Goal: Task Accomplishment & Management: Complete application form

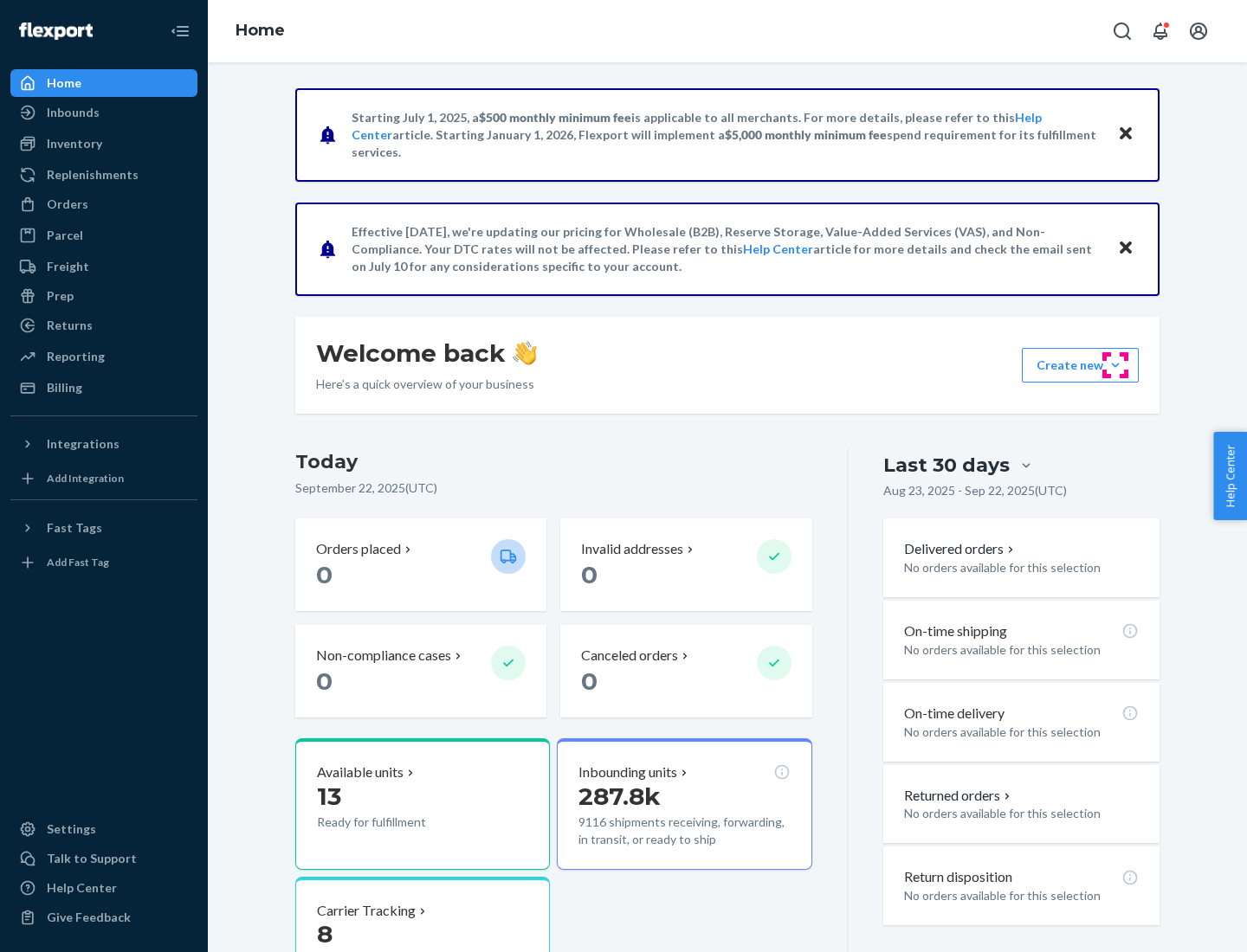
click at [1115, 365] on button "Create new Create new inbound Create new order Create new product" at bounding box center [1080, 365] width 117 height 35
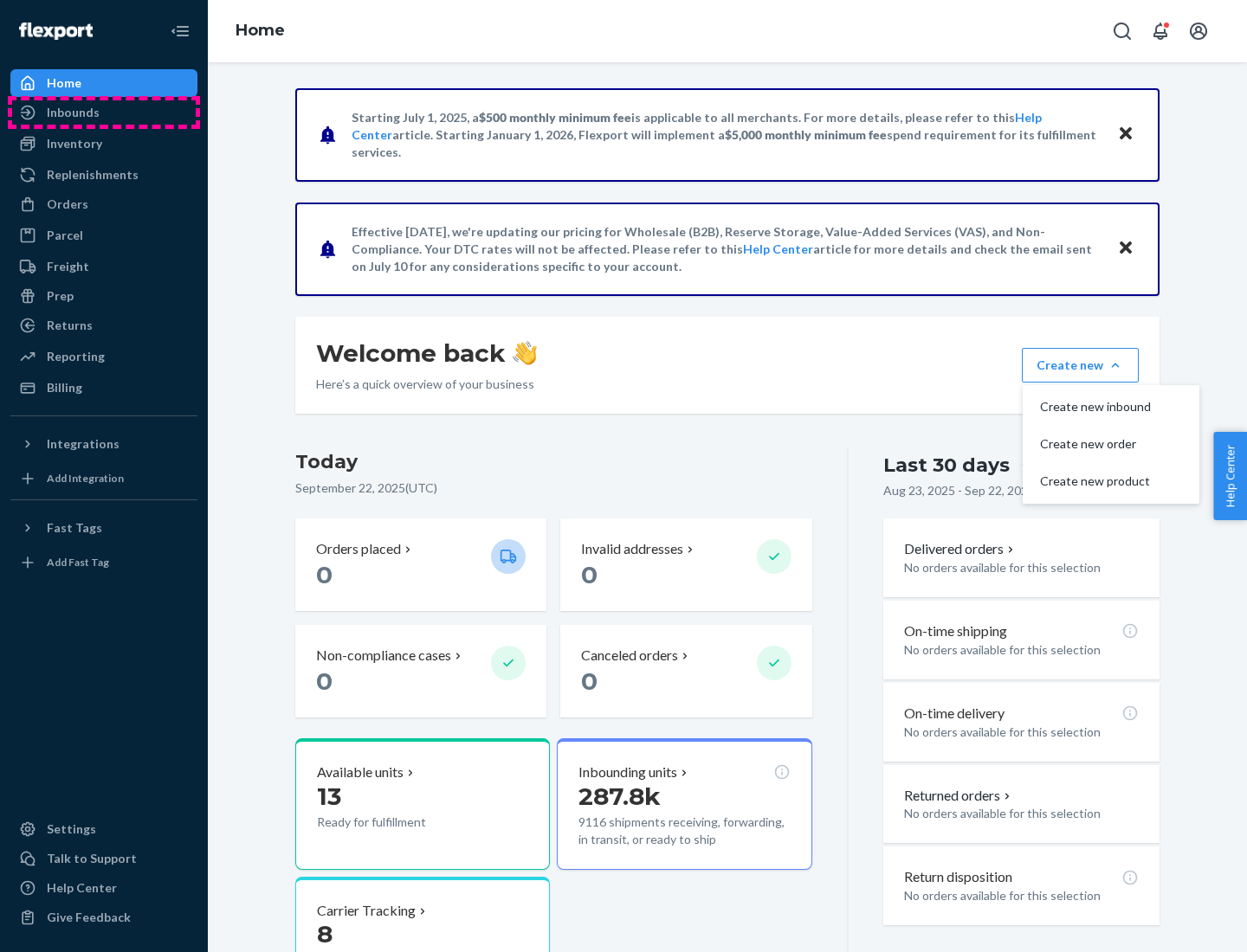
click at [104, 113] on div "Inbounds" at bounding box center [104, 112] width 184 height 24
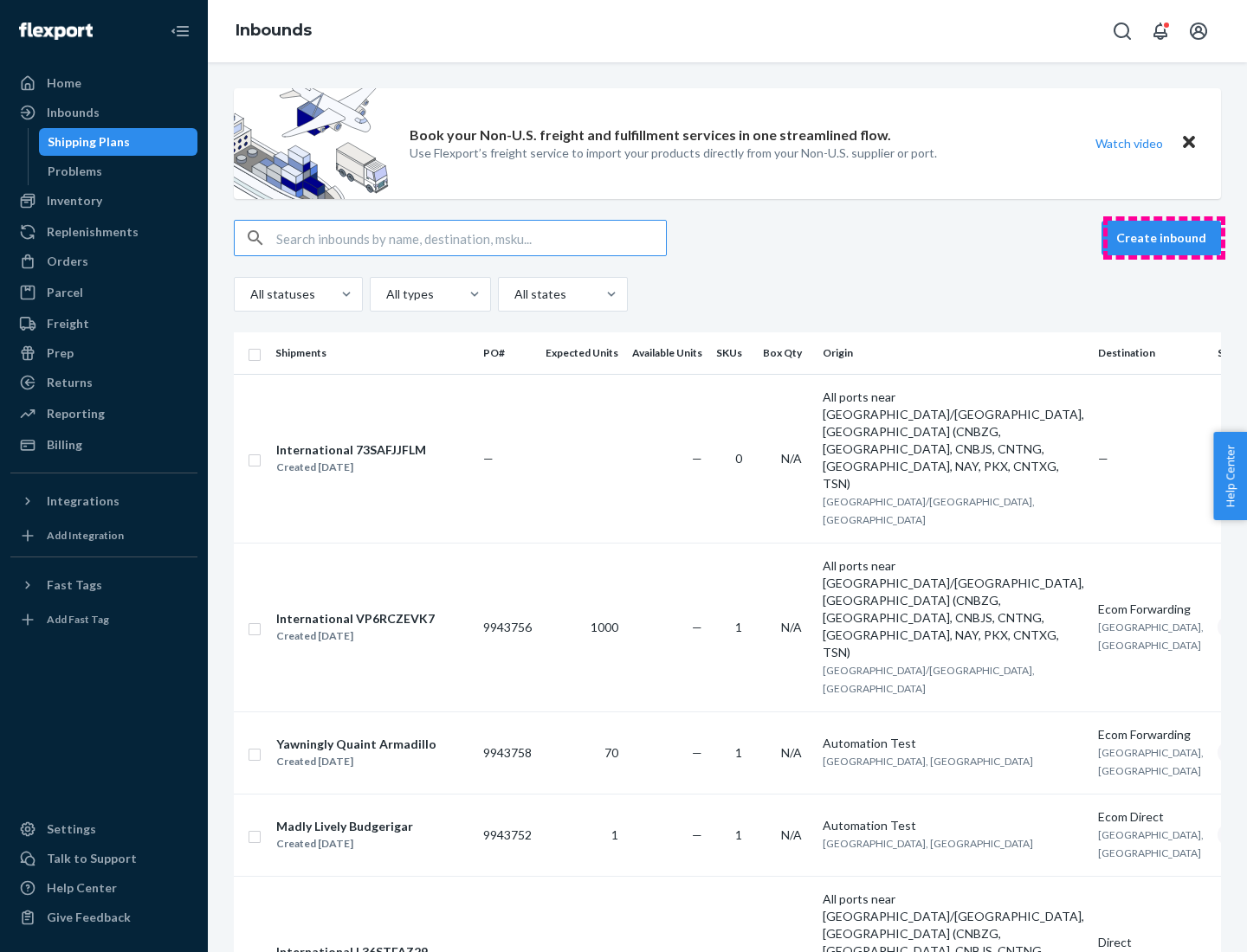
click at [1164, 238] on button "Create inbound" at bounding box center [1161, 238] width 119 height 35
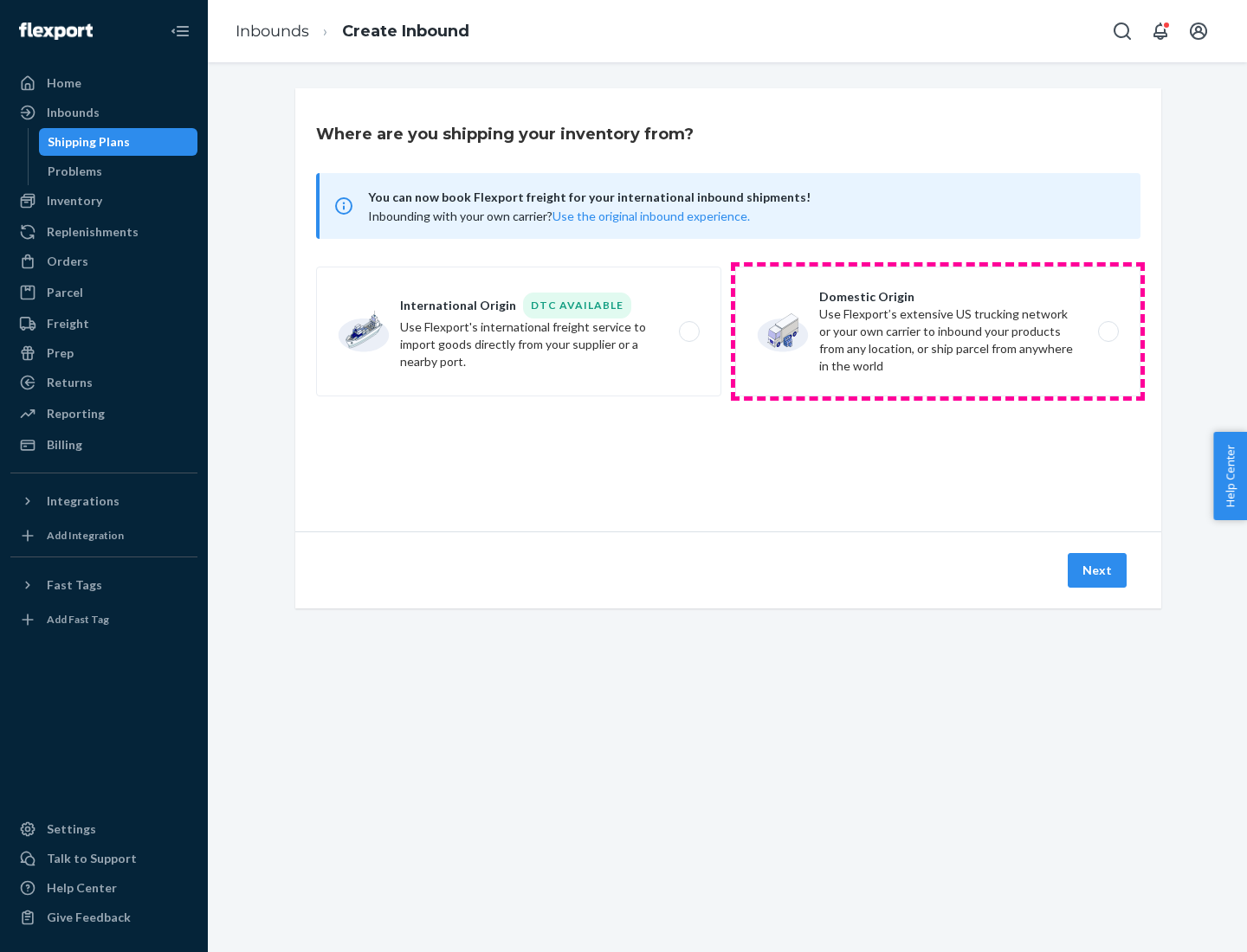
click at [938, 331] on label "Domestic Origin Use Flexport’s extensive US trucking network or your own carrie…" at bounding box center [938, 331] width 405 height 130
click at [1107, 331] on input "Domestic Origin Use Flexport’s extensive US trucking network or your own carrie…" at bounding box center [1113, 331] width 12 height 12
radio input "true"
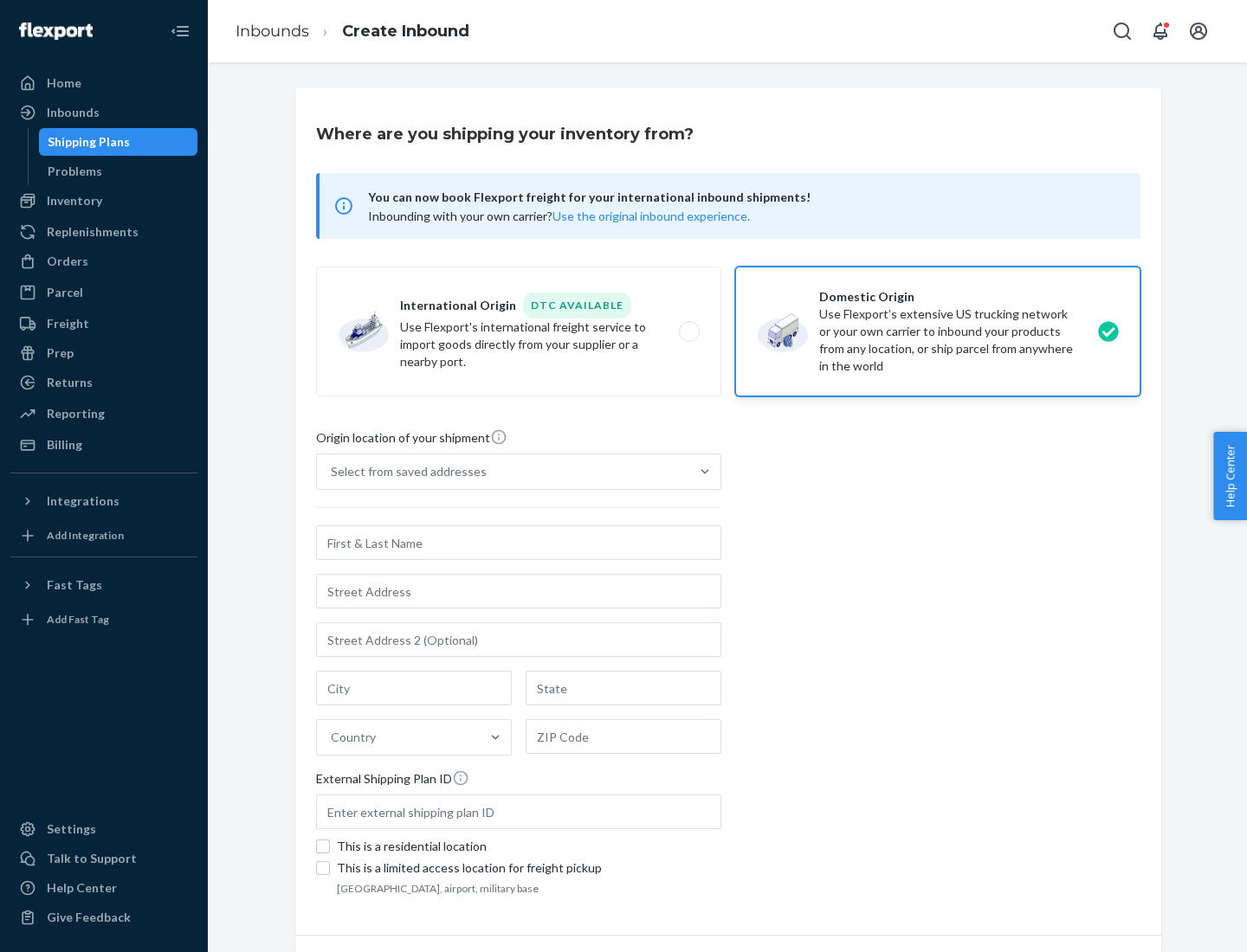
click at [404, 472] on div "Select from saved addresses" at bounding box center [408, 471] width 156 height 17
click at [332, 472] on input "Select from saved addresses" at bounding box center [331, 471] width 2 height 17
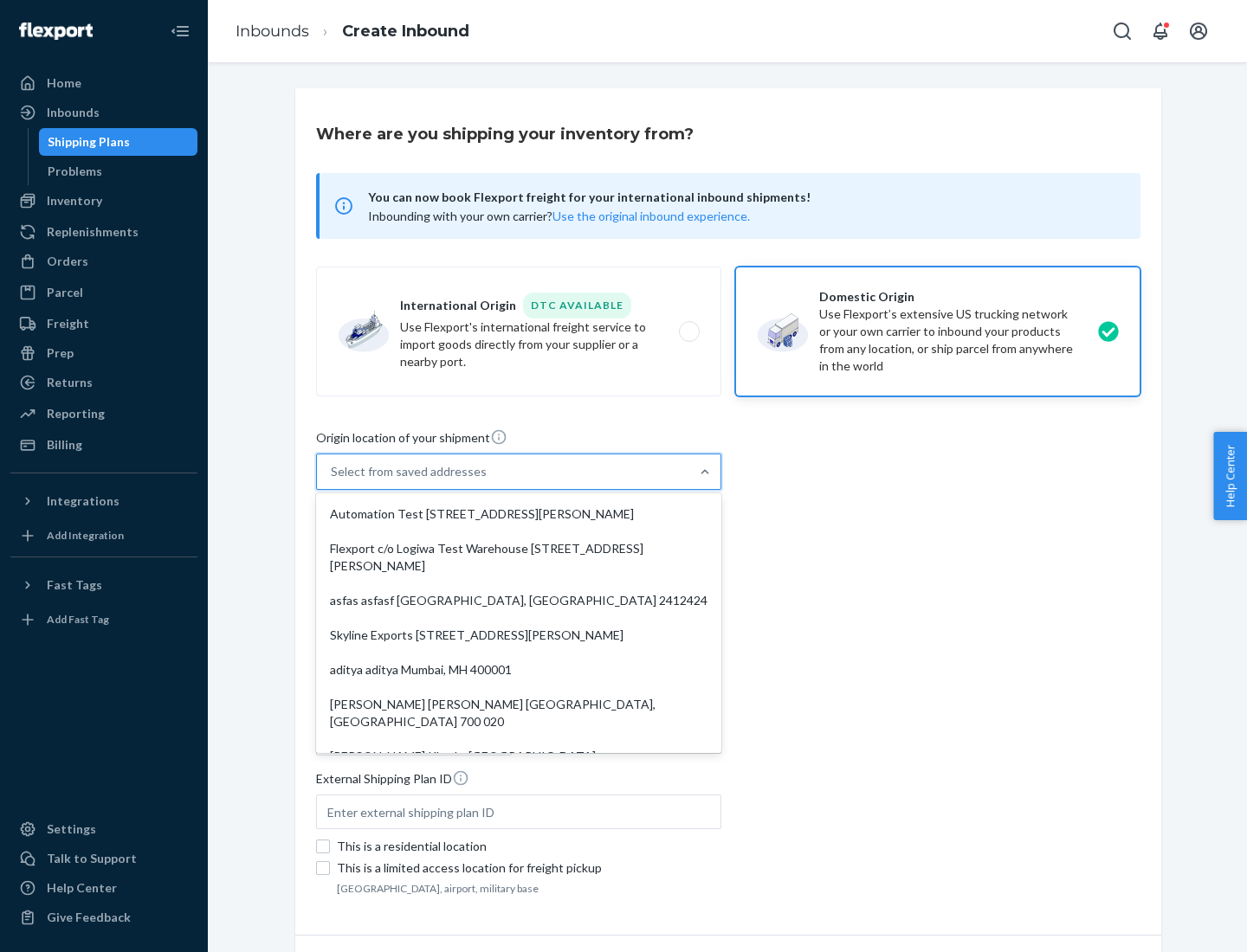
scroll to position [7, 0]
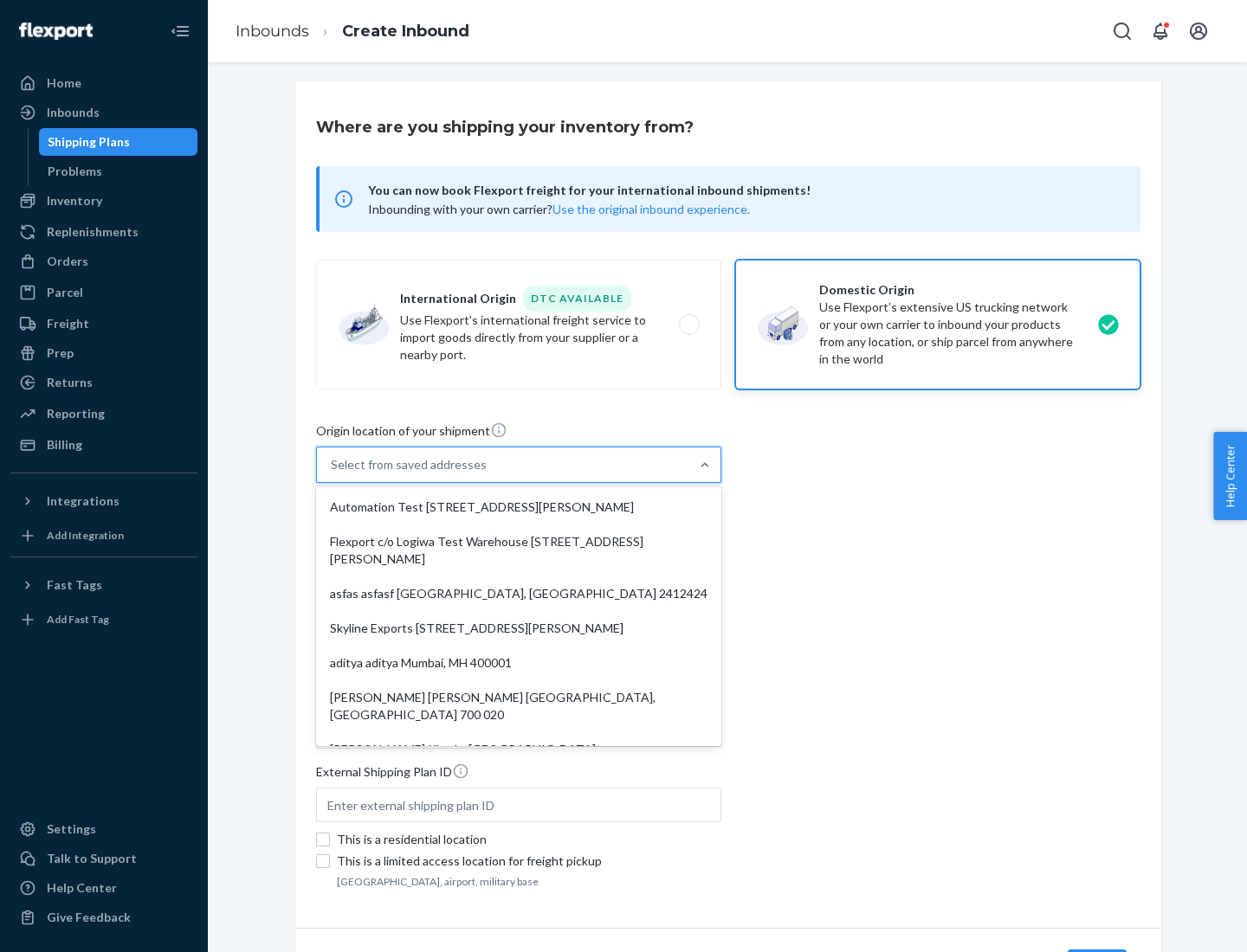
click at [519, 507] on div "Automation Test [STREET_ADDRESS][PERSON_NAME]" at bounding box center [519, 507] width 399 height 35
click at [332, 474] on input "option Automation Test [STREET_ADDRESS][PERSON_NAME]. 9 results available. Use …" at bounding box center [331, 464] width 2 height 17
type input "Automation Test"
type input "9th Floor"
type input "[GEOGRAPHIC_DATA]"
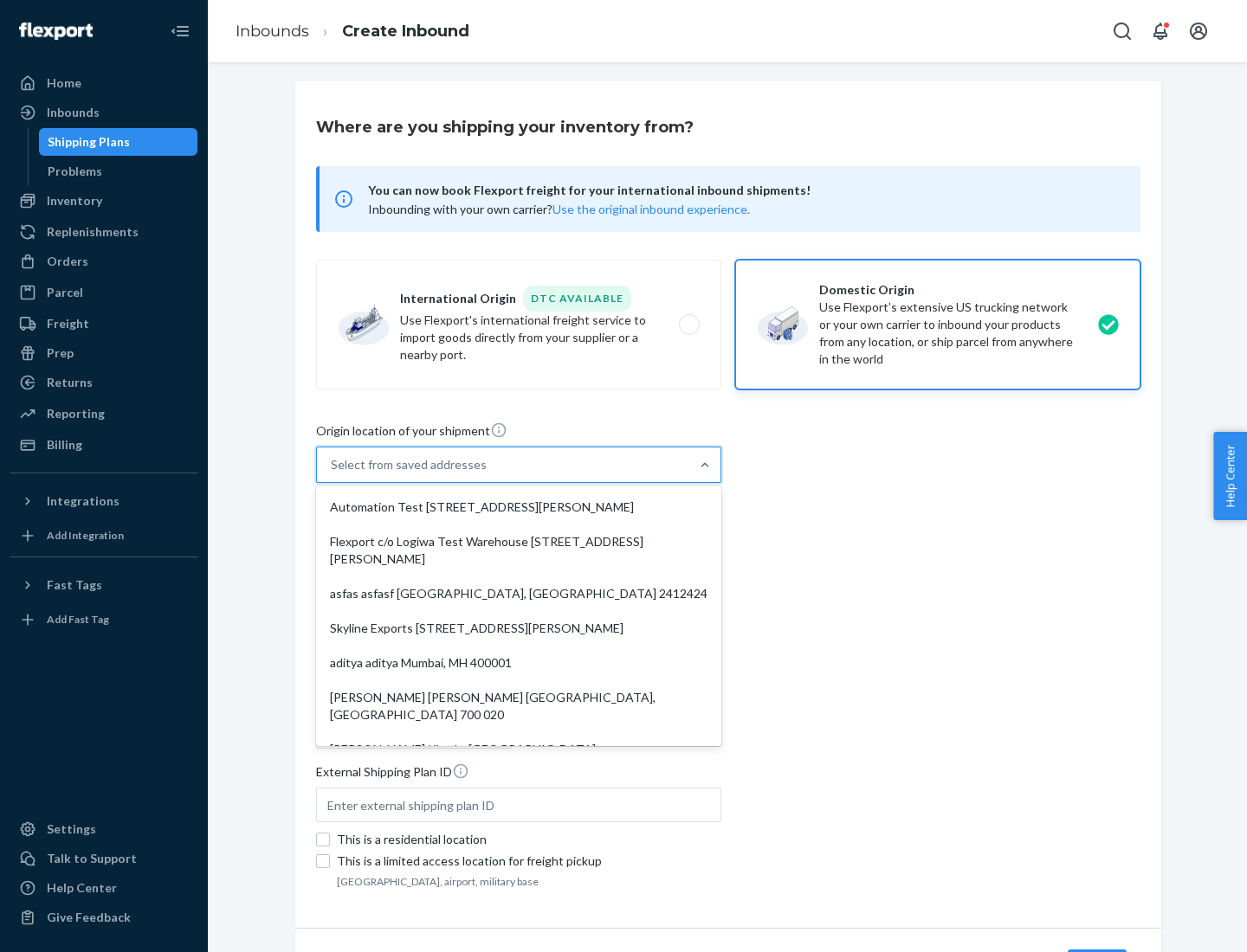
type input "CA"
type input "94104"
type input "[STREET_ADDRESS][PERSON_NAME]"
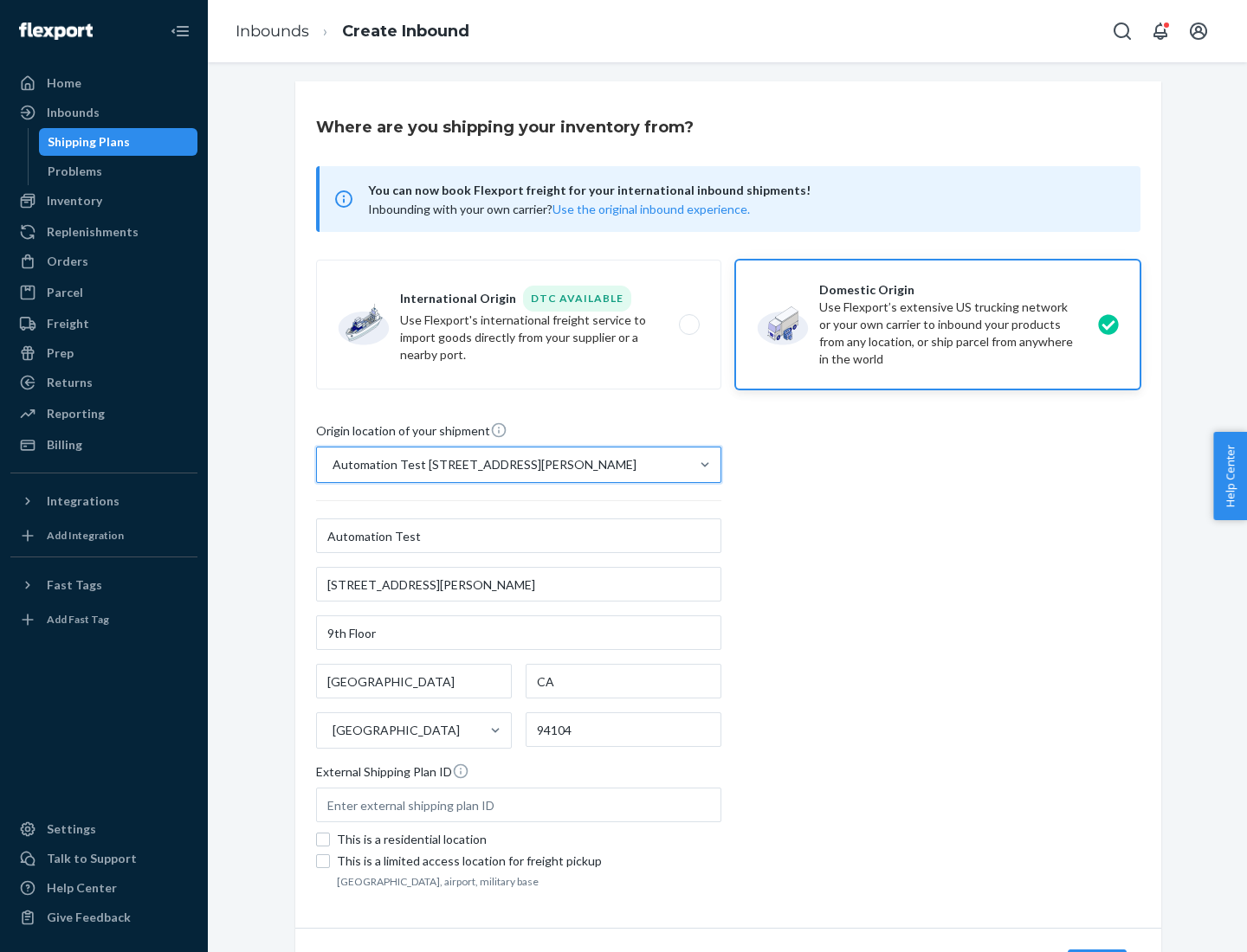
scroll to position [101, 0]
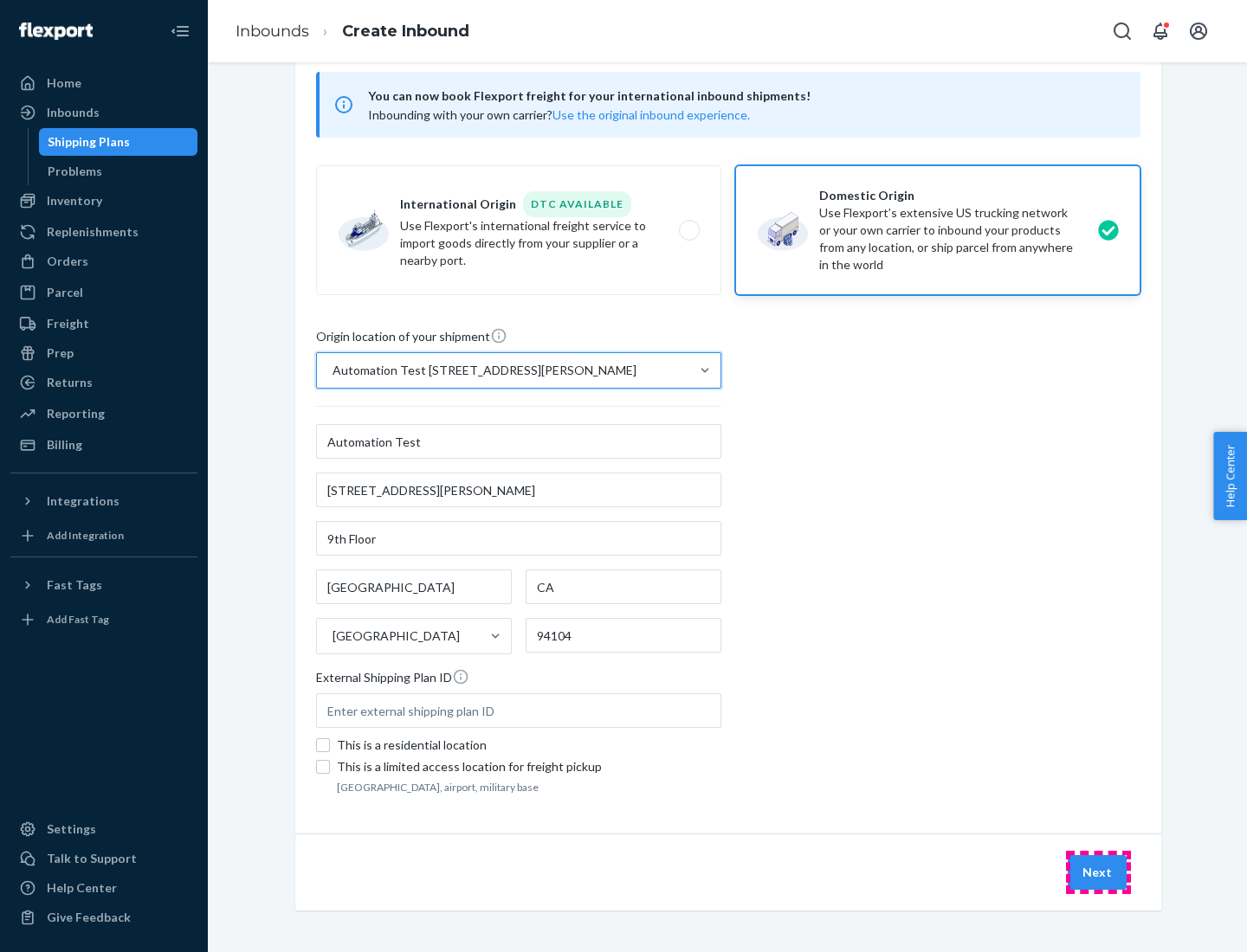
click at [1098, 872] on button "Next" at bounding box center [1097, 872] width 59 height 35
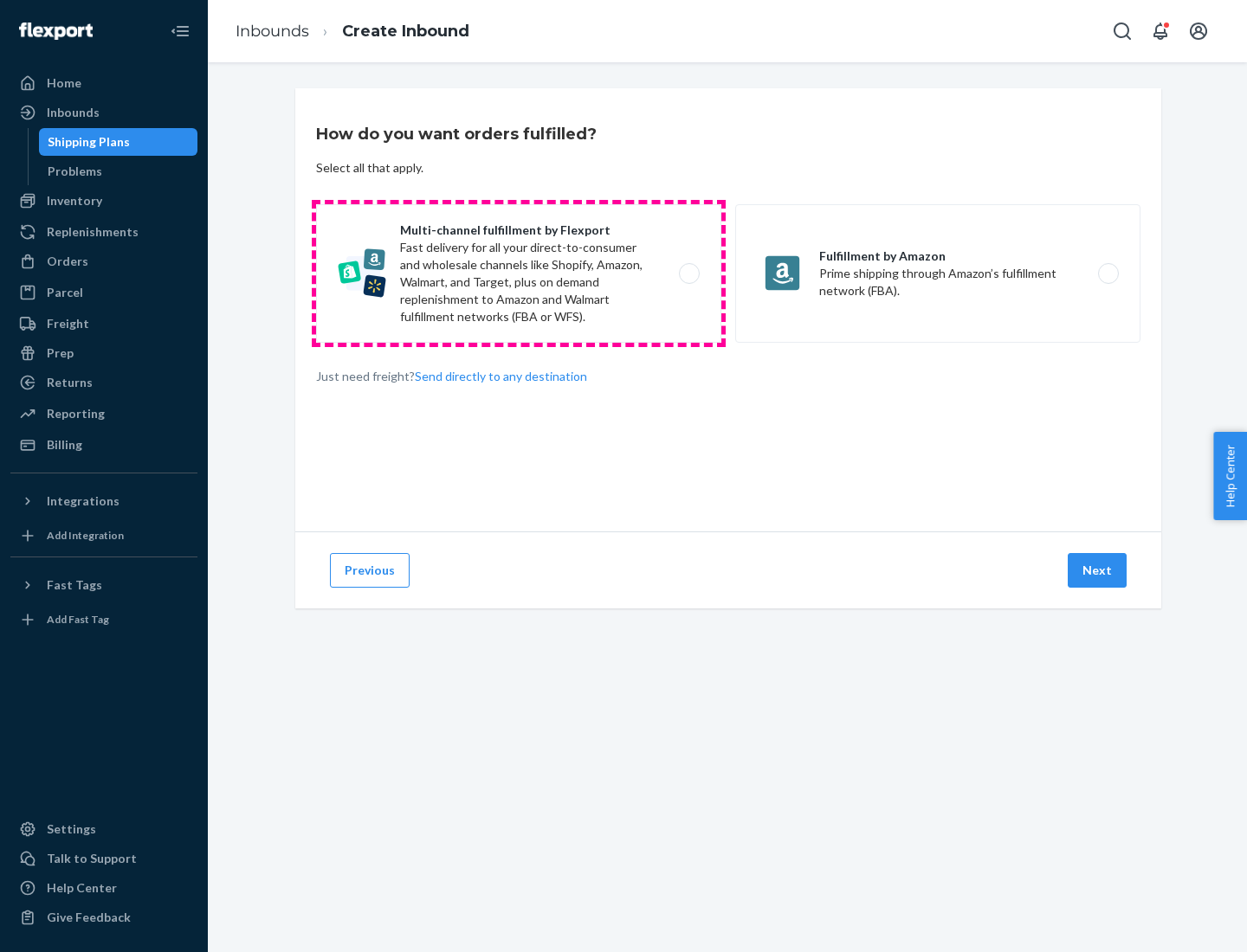
click at [519, 273] on label "Multi-channel fulfillment by Flexport Fast delivery for all your direct-to-cons…" at bounding box center [519, 273] width 405 height 139
click at [689, 273] on input "Multi-channel fulfillment by Flexport Fast delivery for all your direct-to-cons…" at bounding box center [694, 274] width 12 height 12
radio input "true"
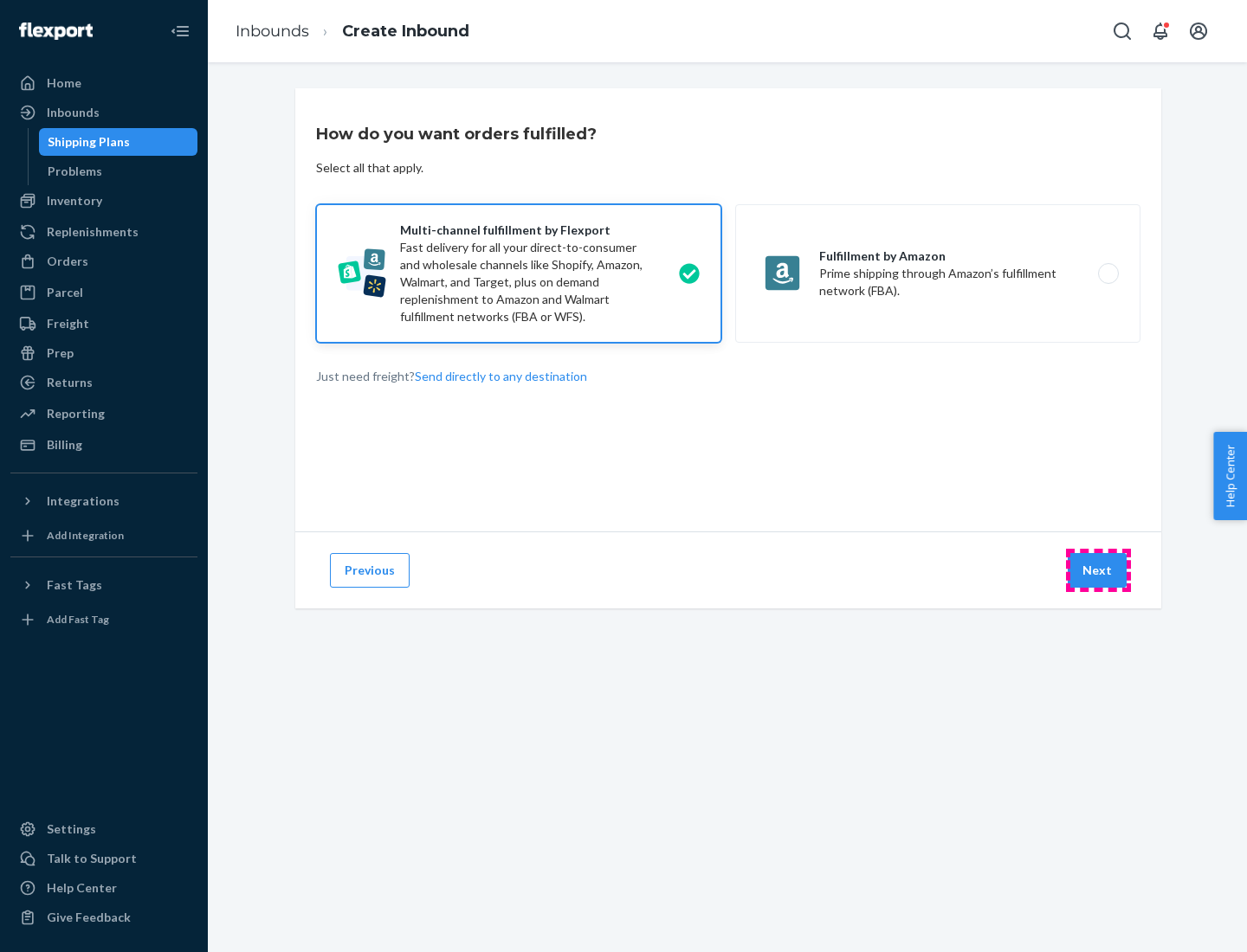
click at [1098, 570] on button "Next" at bounding box center [1097, 570] width 59 height 35
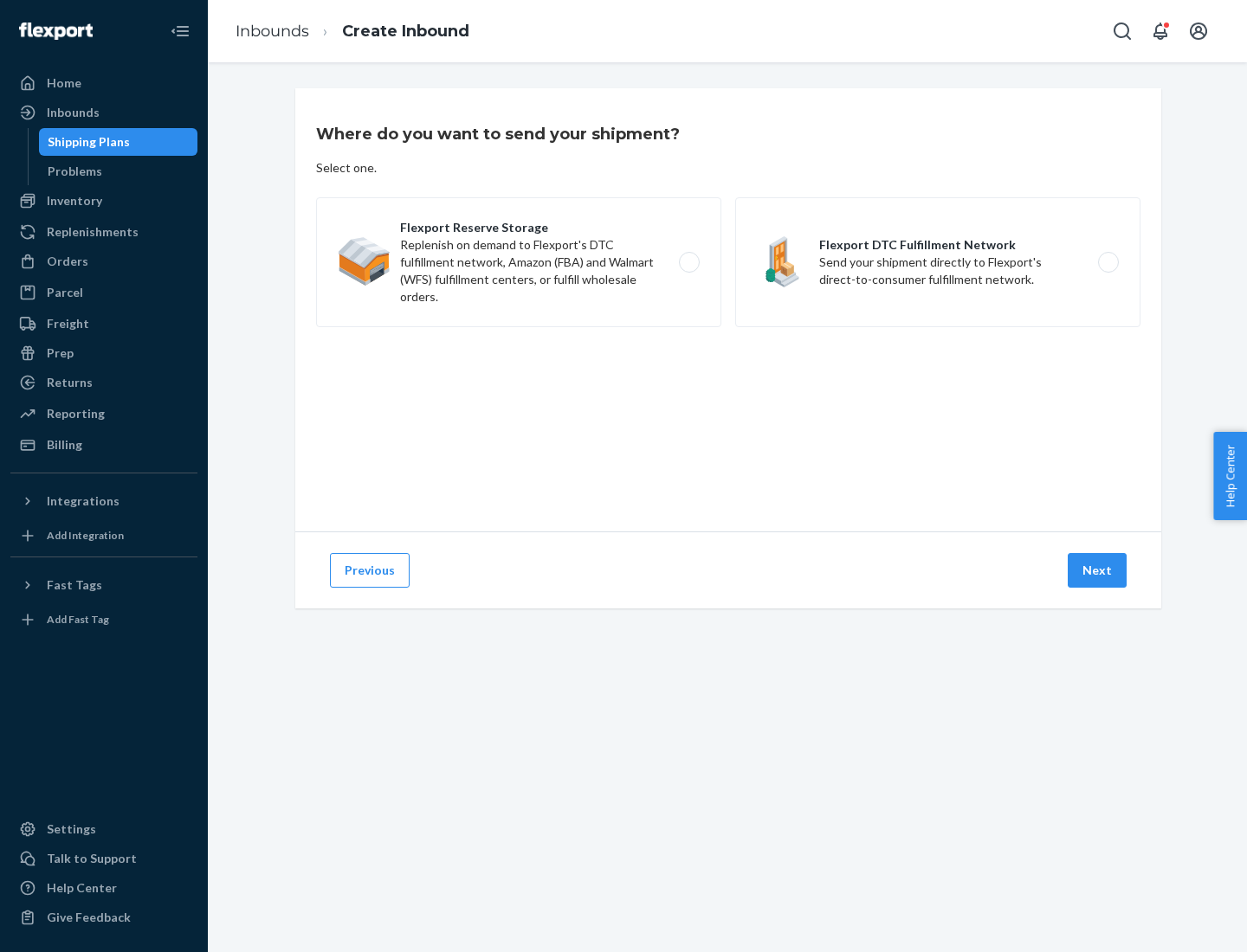
click at [938, 262] on label "Flexport DTC Fulfillment Network Send your shipment directly to Flexport's dire…" at bounding box center [938, 262] width 405 height 130
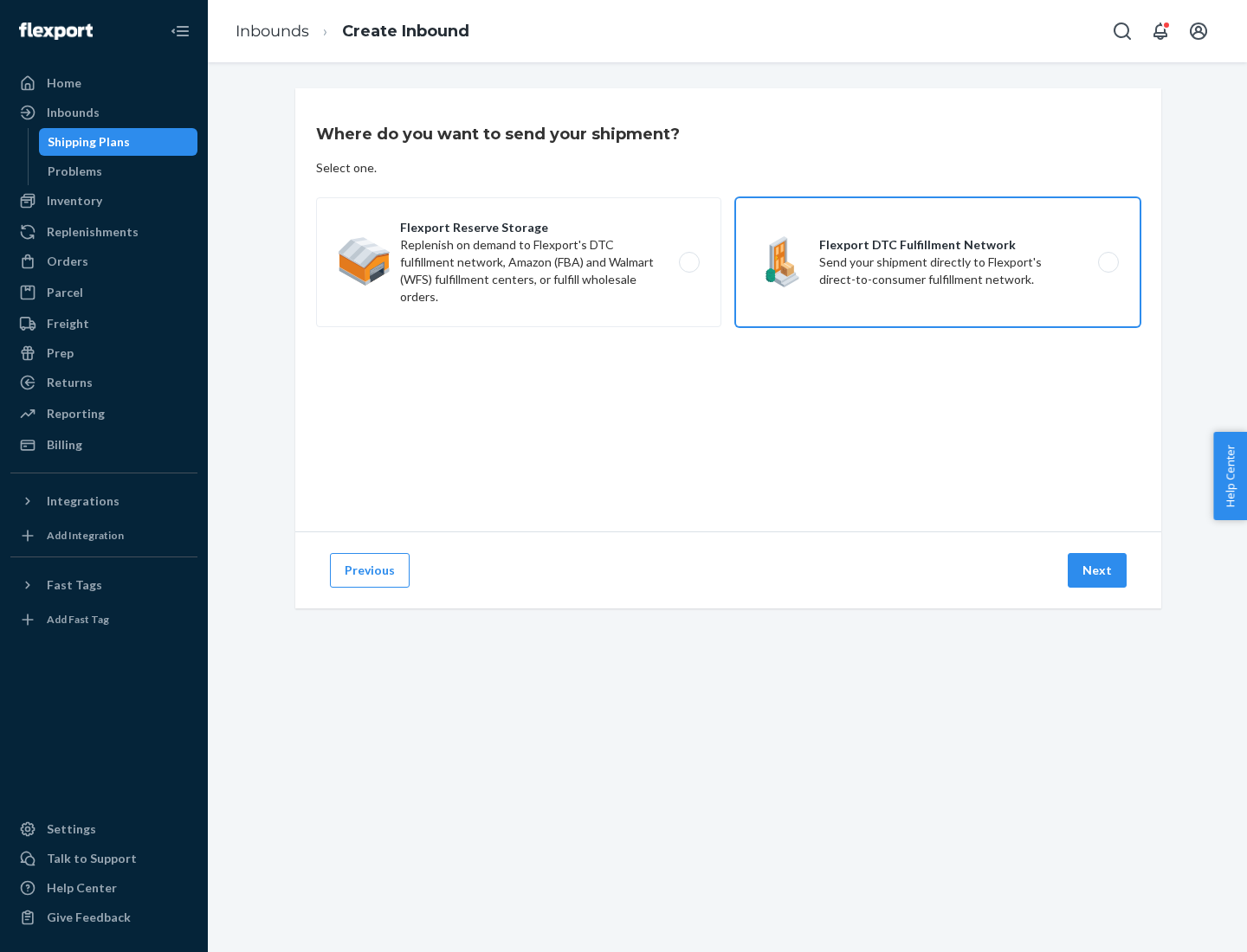
click at [1107, 262] on input "Flexport DTC Fulfillment Network Send your shipment directly to Flexport's dire…" at bounding box center [1113, 262] width 12 height 12
radio input "true"
click at [1098, 570] on button "Next" at bounding box center [1097, 570] width 59 height 35
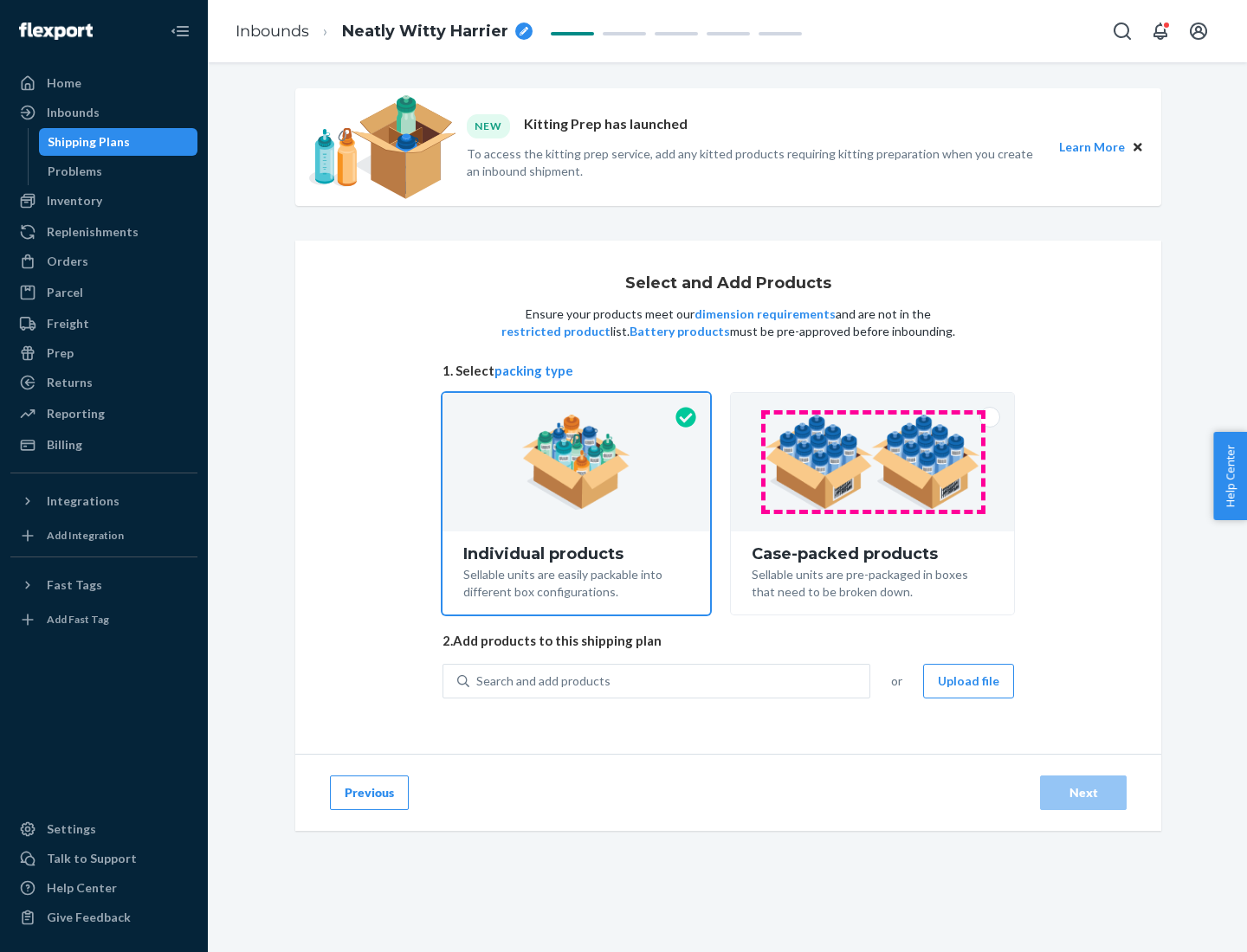
click at [873, 462] on img at bounding box center [873, 462] width 216 height 95
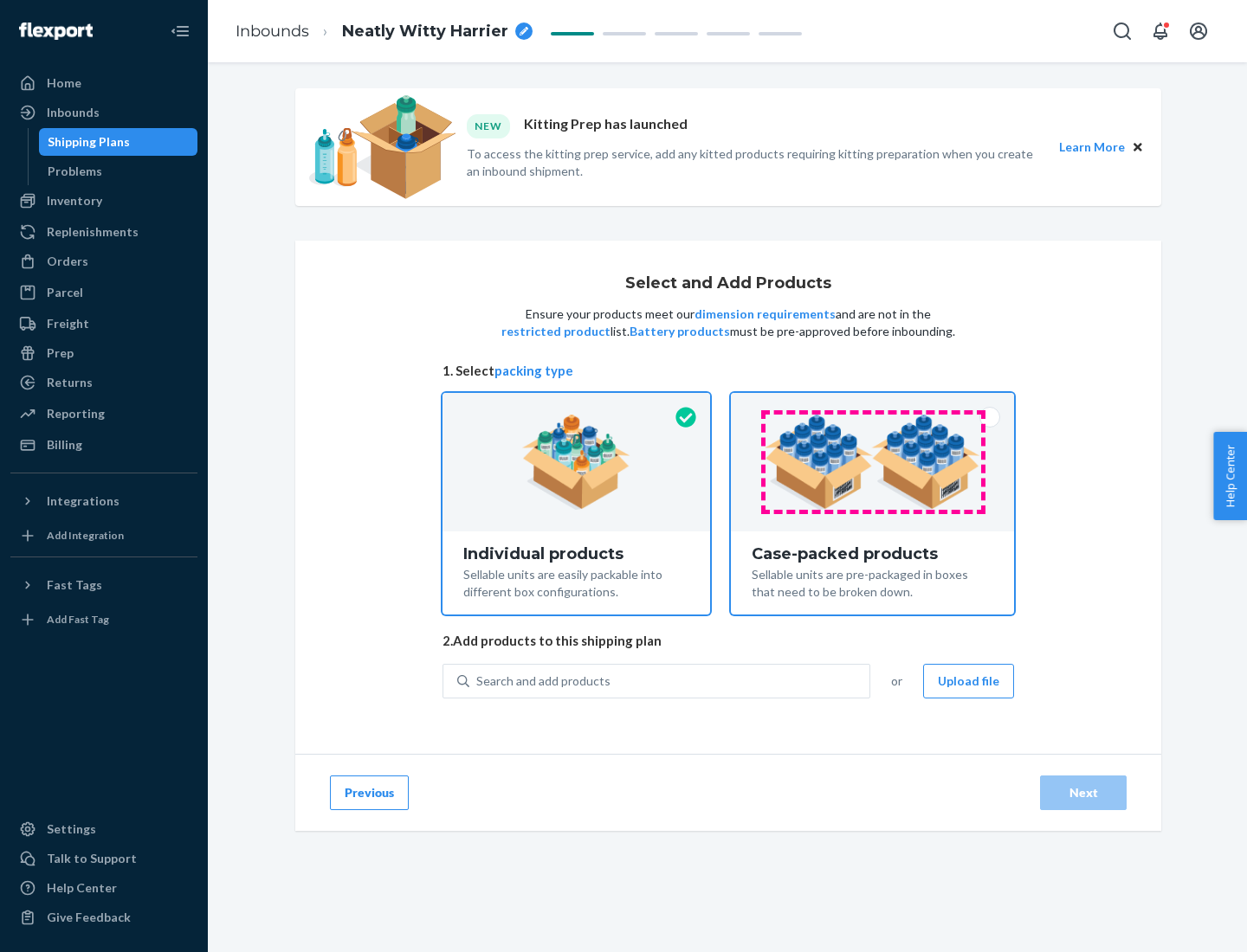
click at [873, 404] on input "Case-packed products Sellable units are pre-packaged in boxes that need to be b…" at bounding box center [873, 399] width 12 height 12
radio input "true"
radio input "false"
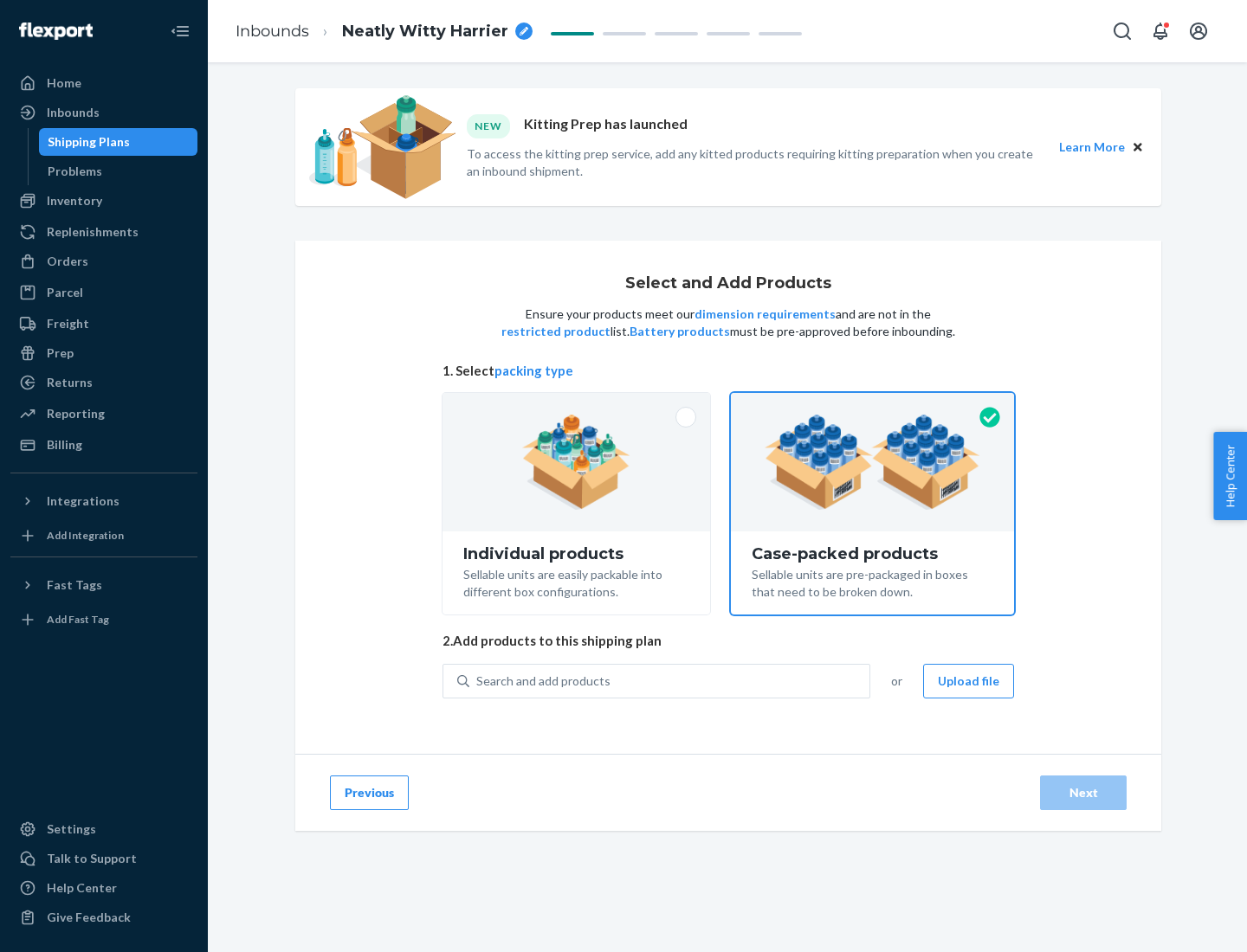
click at [670, 681] on div "Search and add products" at bounding box center [669, 681] width 400 height 31
click at [478, 681] on input "Search and add products" at bounding box center [477, 681] width 2 height 17
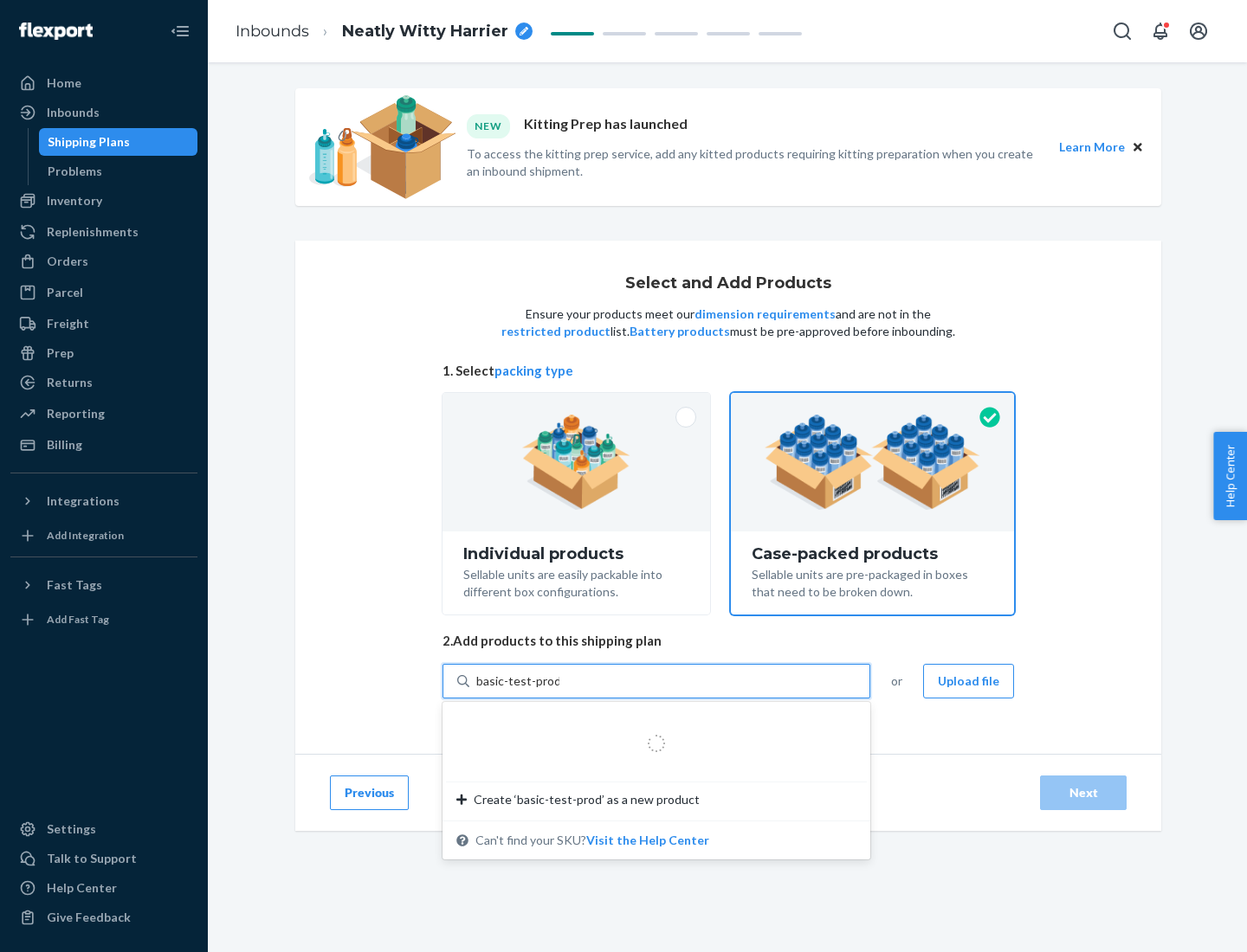
type input "basic-test-product-1"
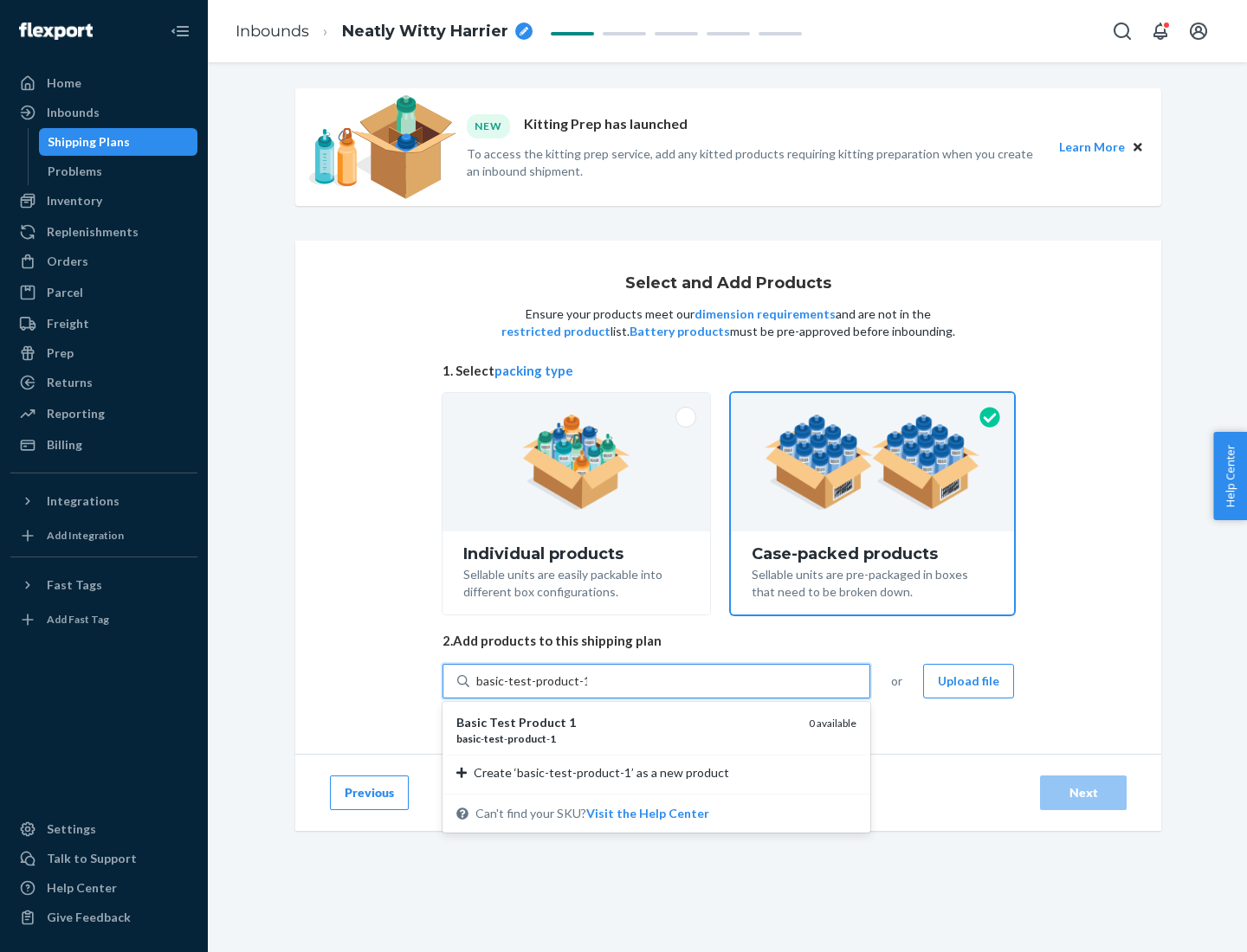
click at [626, 739] on div "basic - test - product - 1" at bounding box center [625, 739] width 339 height 14
click at [587, 690] on input "basic-test-product-1" at bounding box center [532, 681] width 111 height 17
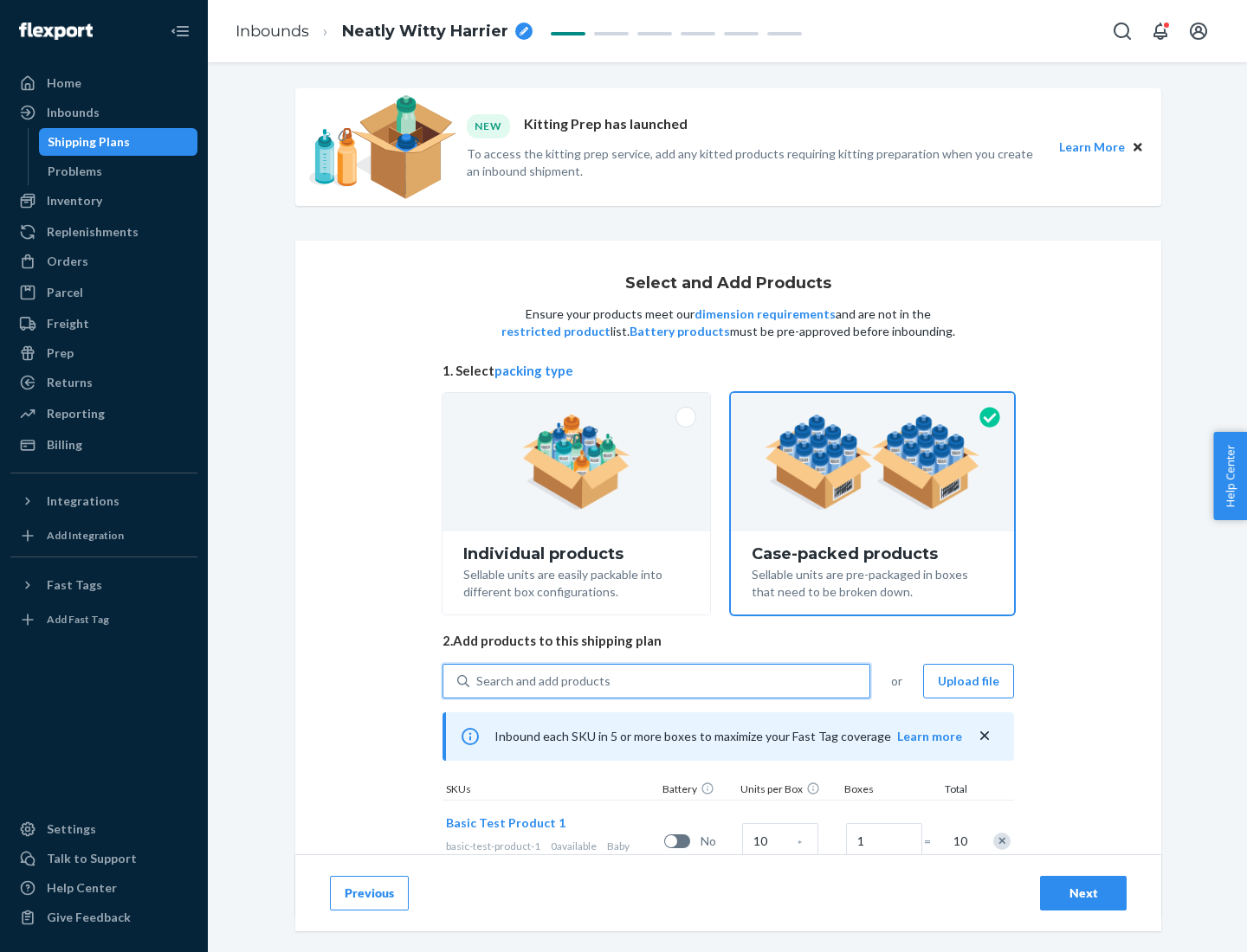
scroll to position [63, 0]
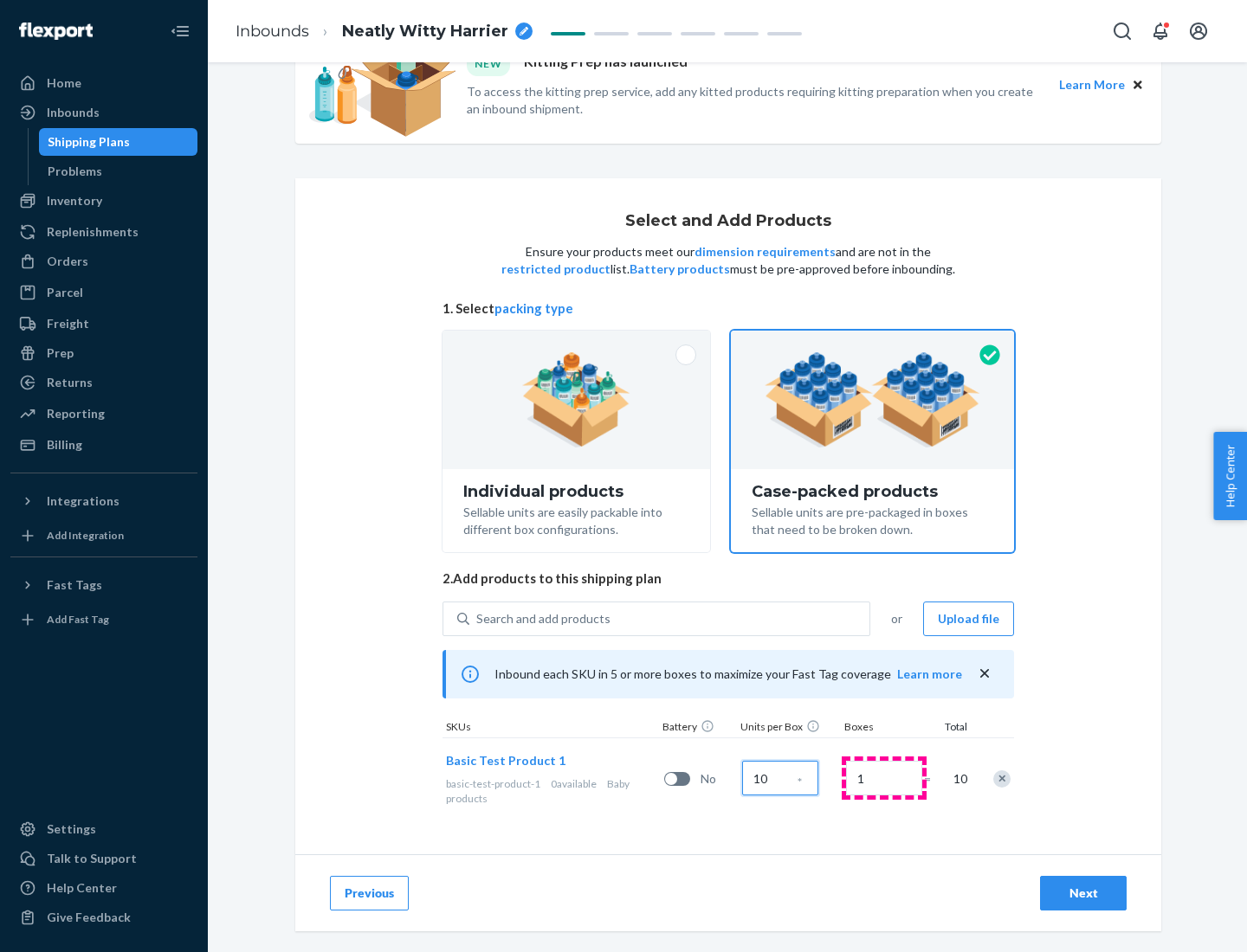
type input "10"
type input "7"
click at [1083, 894] on div "Next" at bounding box center [1083, 893] width 57 height 17
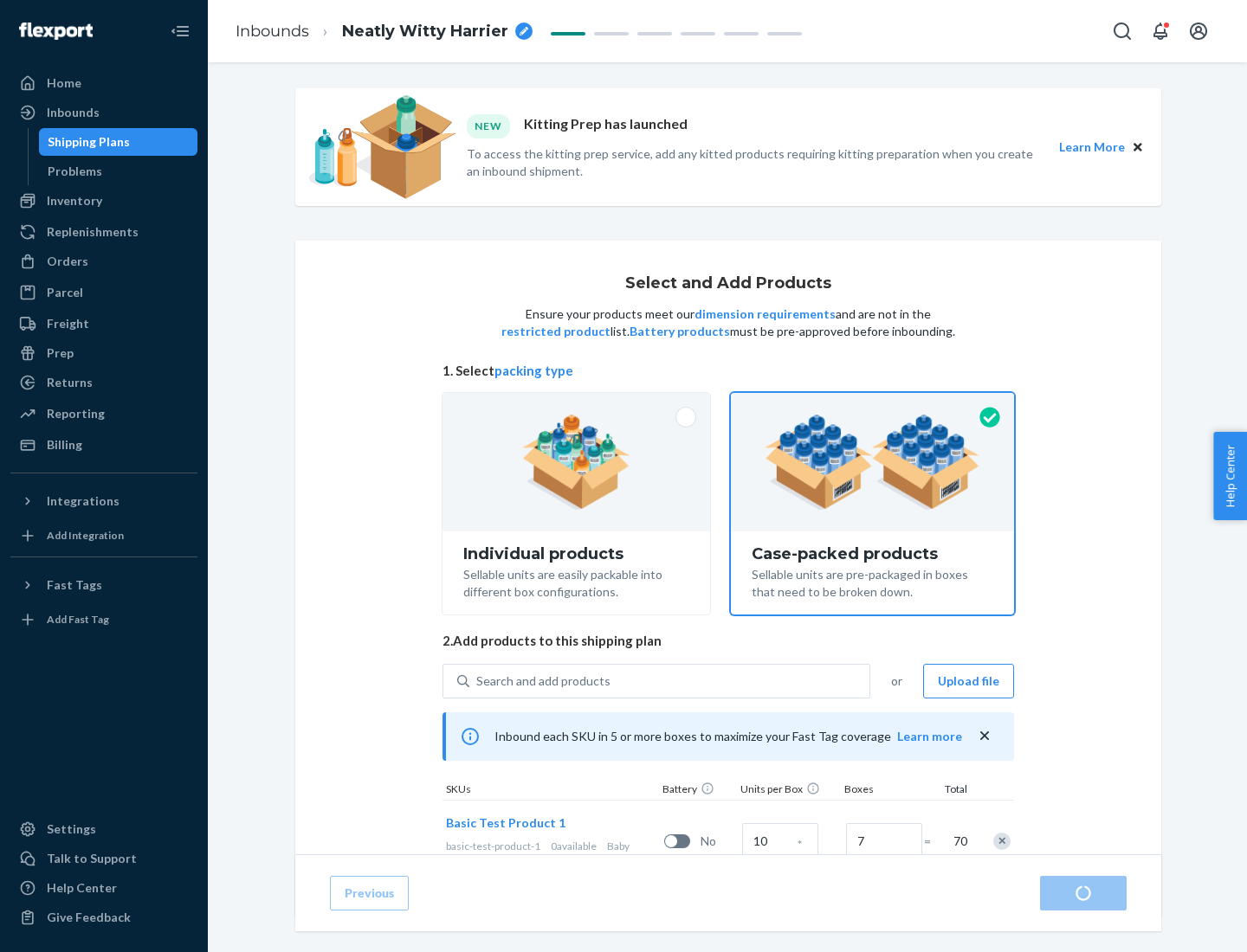
radio input "true"
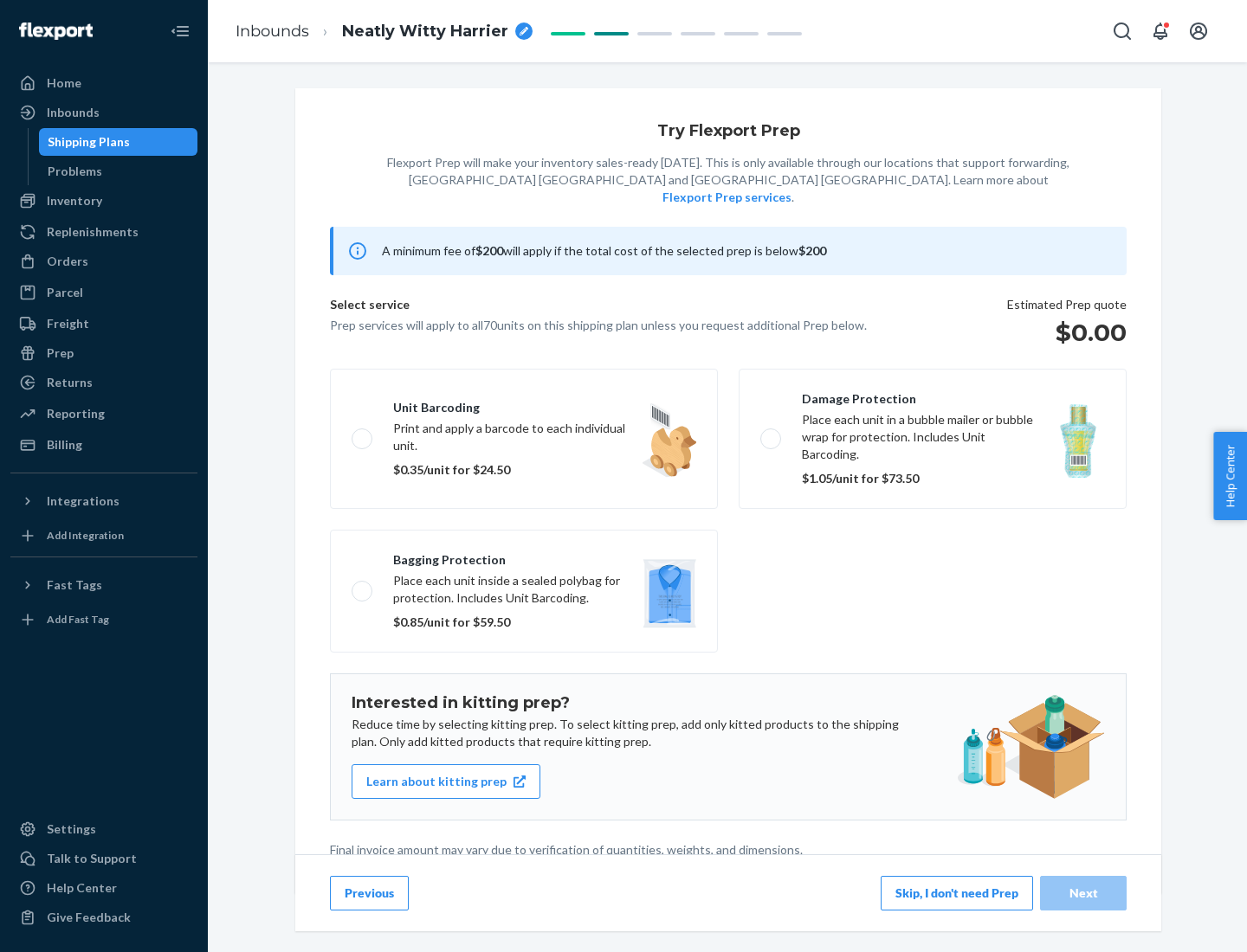
scroll to position [4, 0]
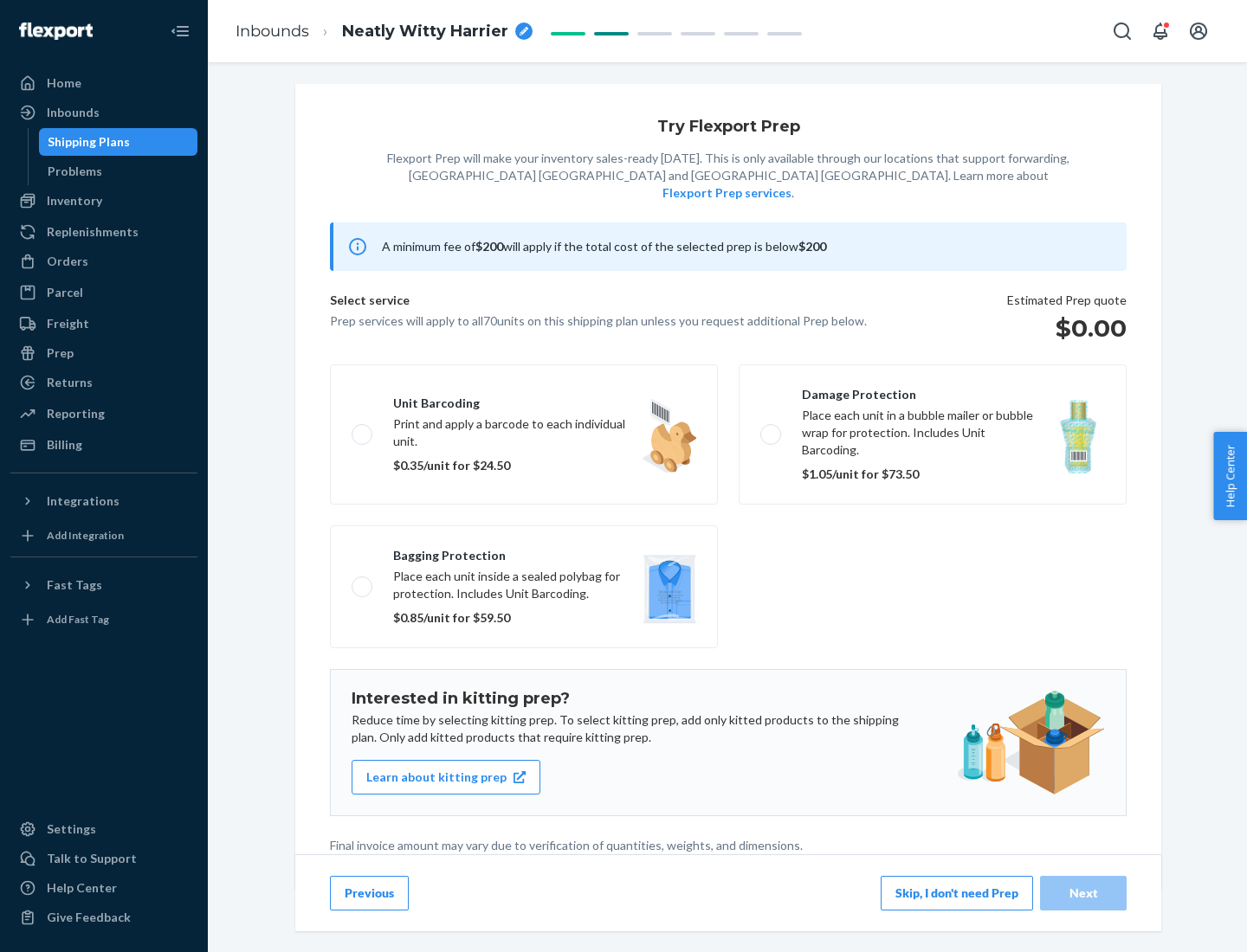
click at [524, 552] on label "Bagging protection Place each unit inside a sealed polybag for protection. Incl…" at bounding box center [523, 587] width 388 height 123
click at [363, 581] on input "Bagging protection Place each unit inside a sealed polybag for protection. Incl…" at bounding box center [357, 587] width 12 height 12
checkbox input "true"
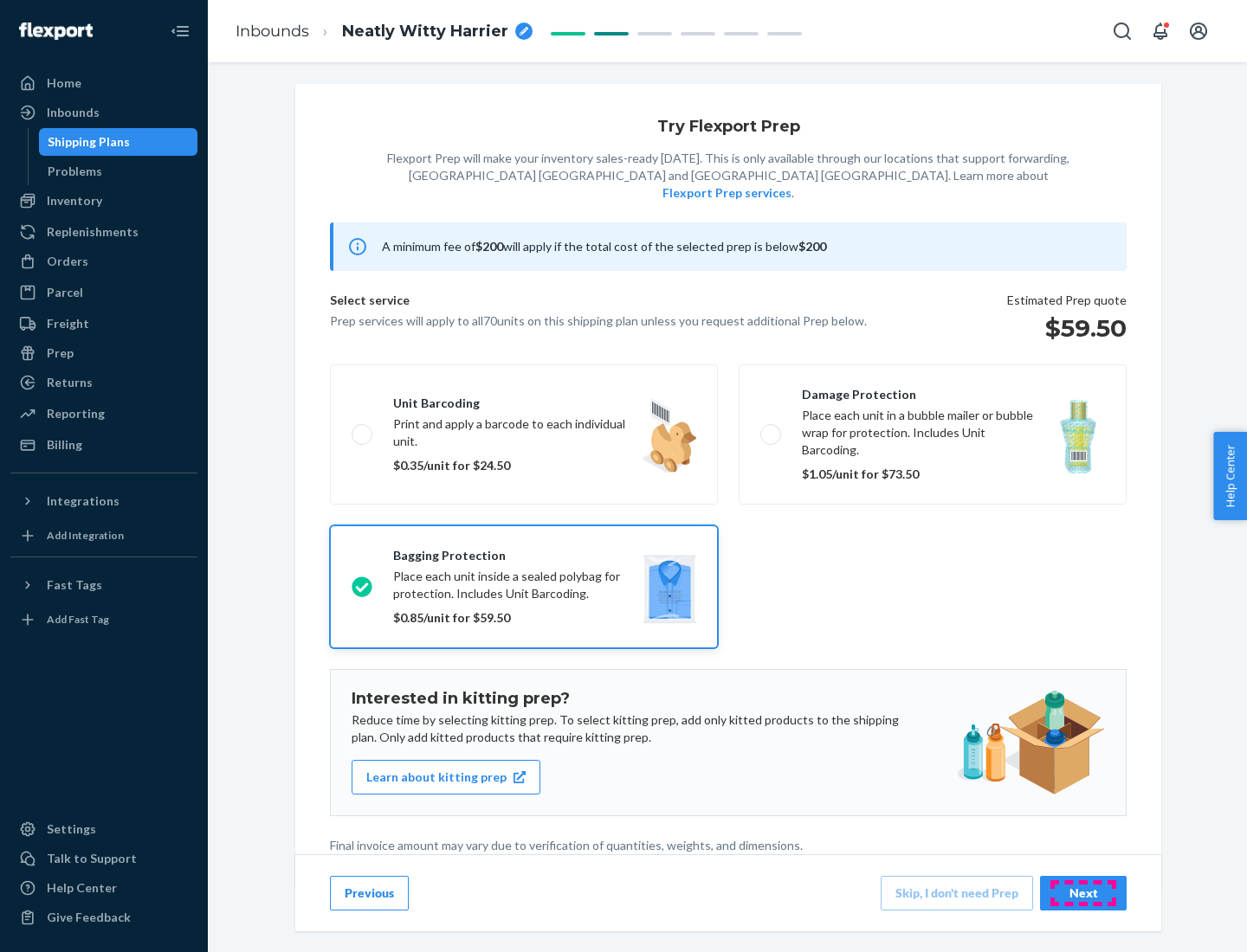
click at [1083, 893] on div "Next" at bounding box center [1083, 893] width 57 height 17
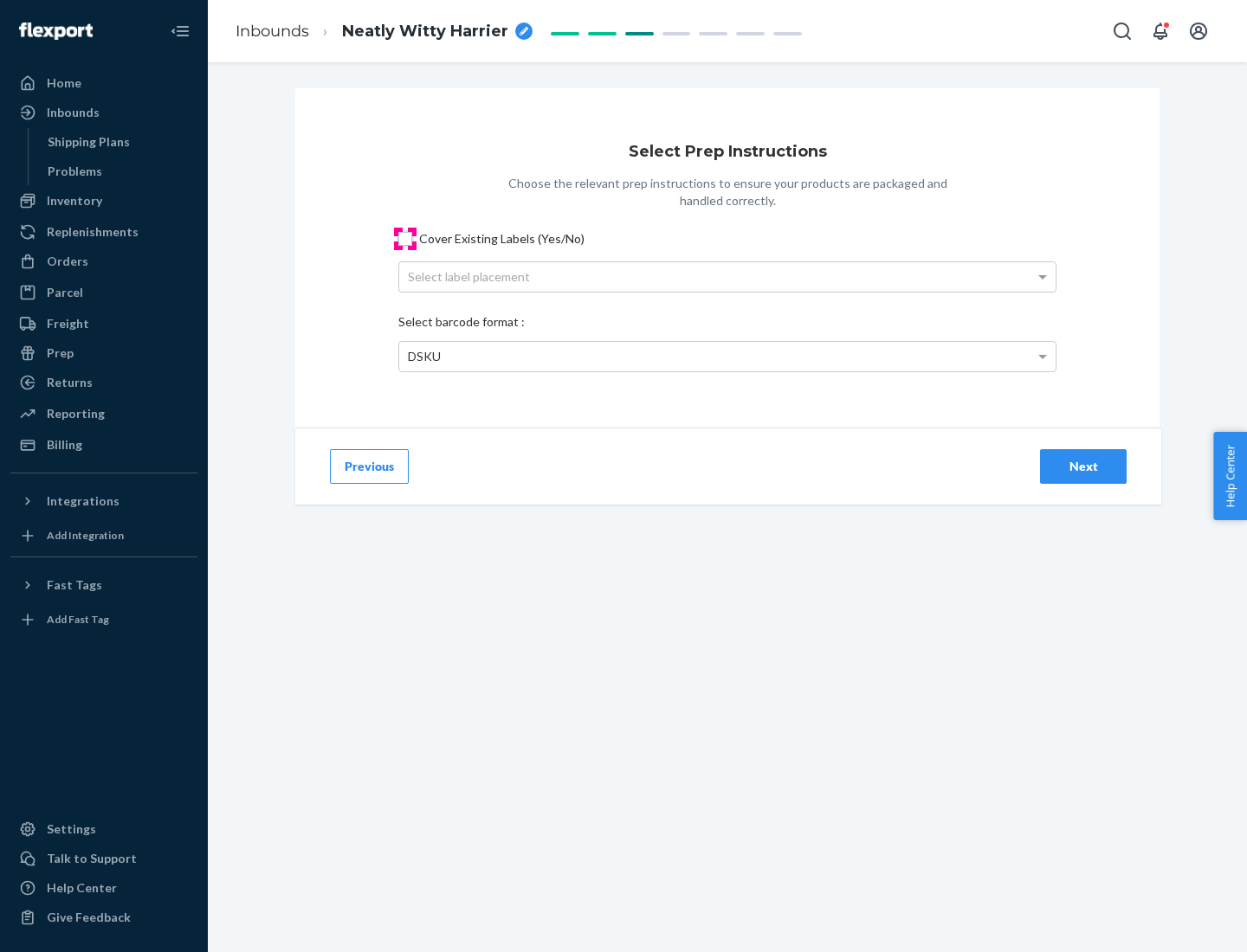
click at [405, 238] on input "Cover Existing Labels (Yes/No)" at bounding box center [405, 238] width 13 height 13
checkbox input "true"
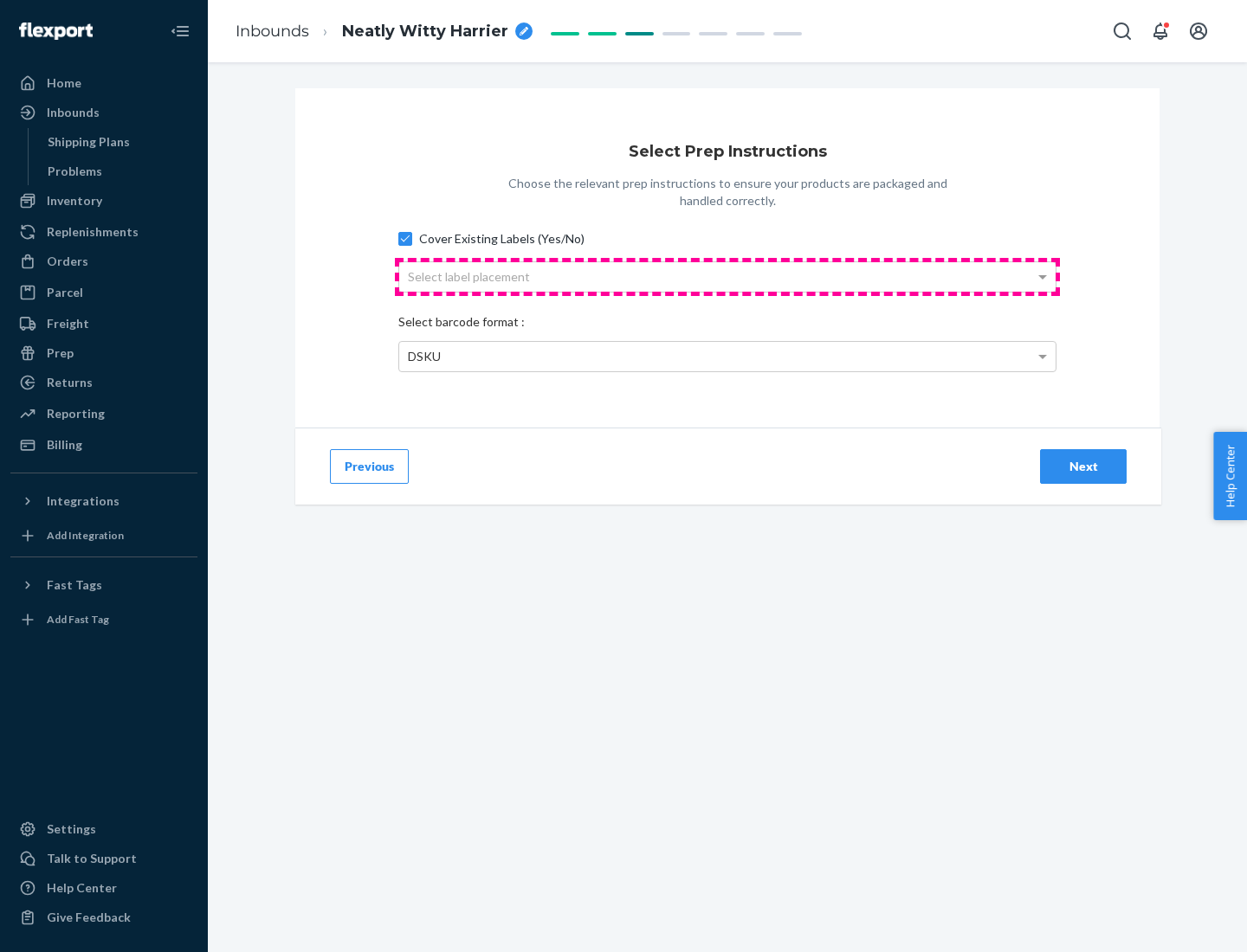
click at [727, 276] on div "Select label placement" at bounding box center [727, 277] width 657 height 30
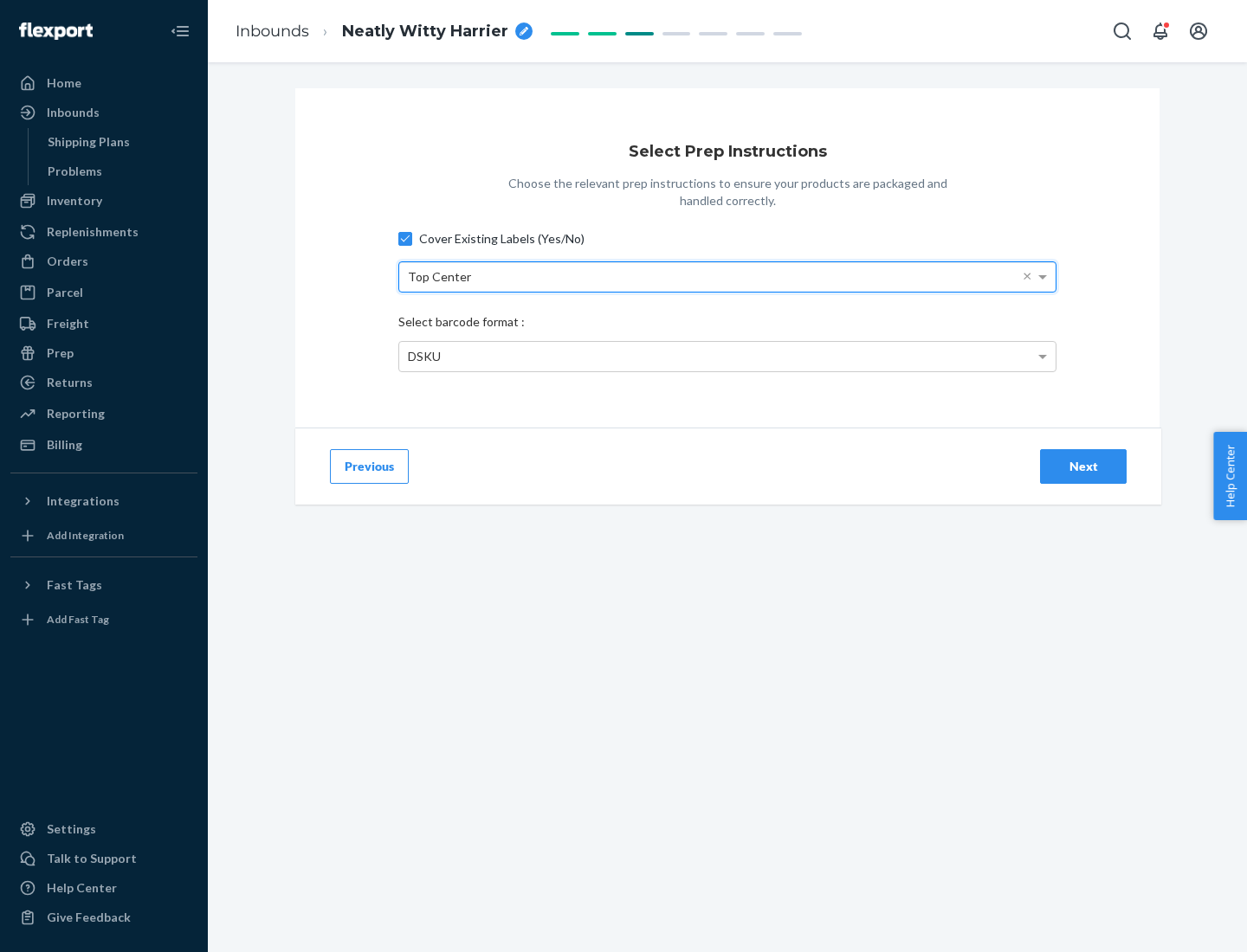
click at [727, 356] on div "DSKU" at bounding box center [727, 356] width 657 height 30
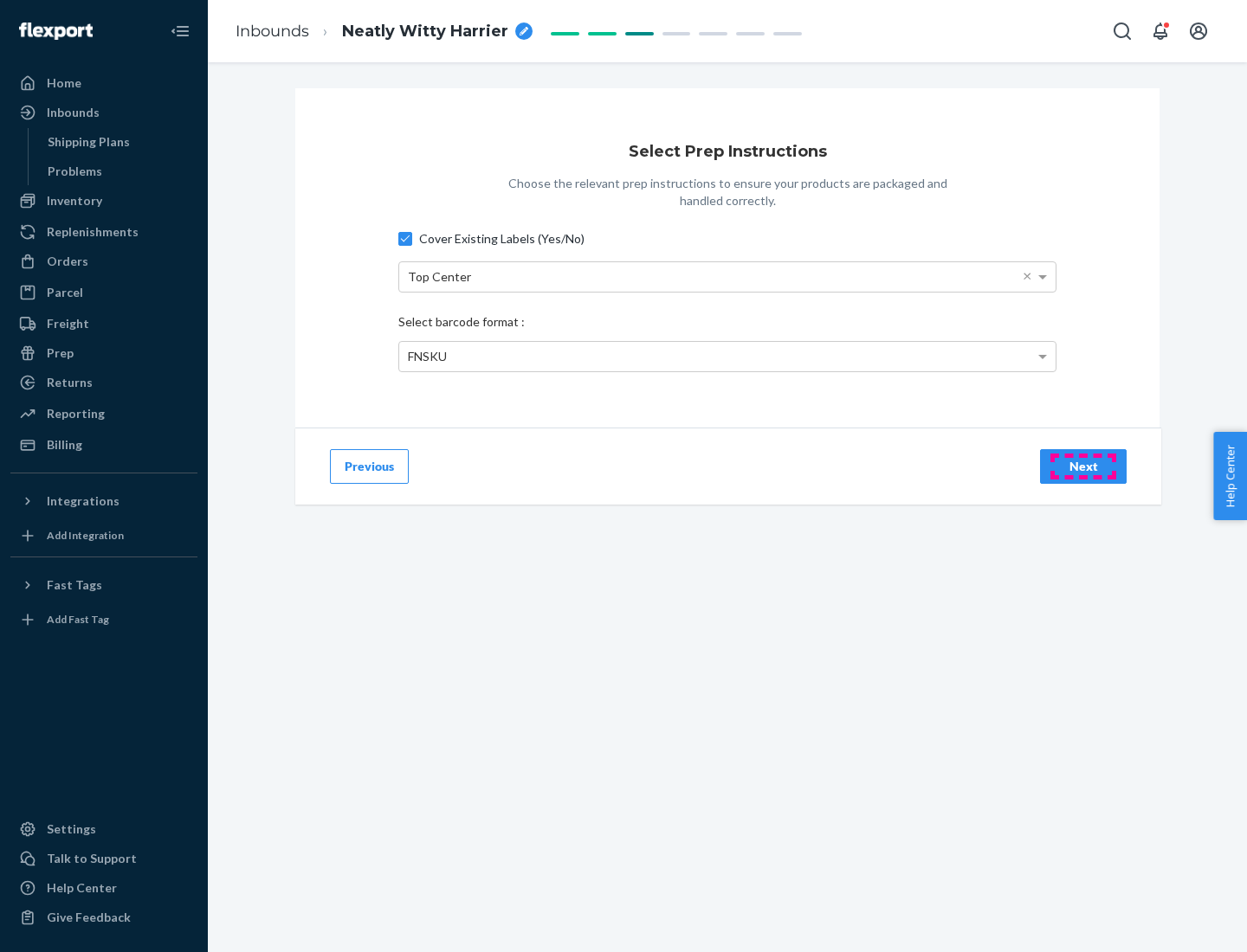
click at [1083, 466] on div "Next" at bounding box center [1083, 466] width 57 height 17
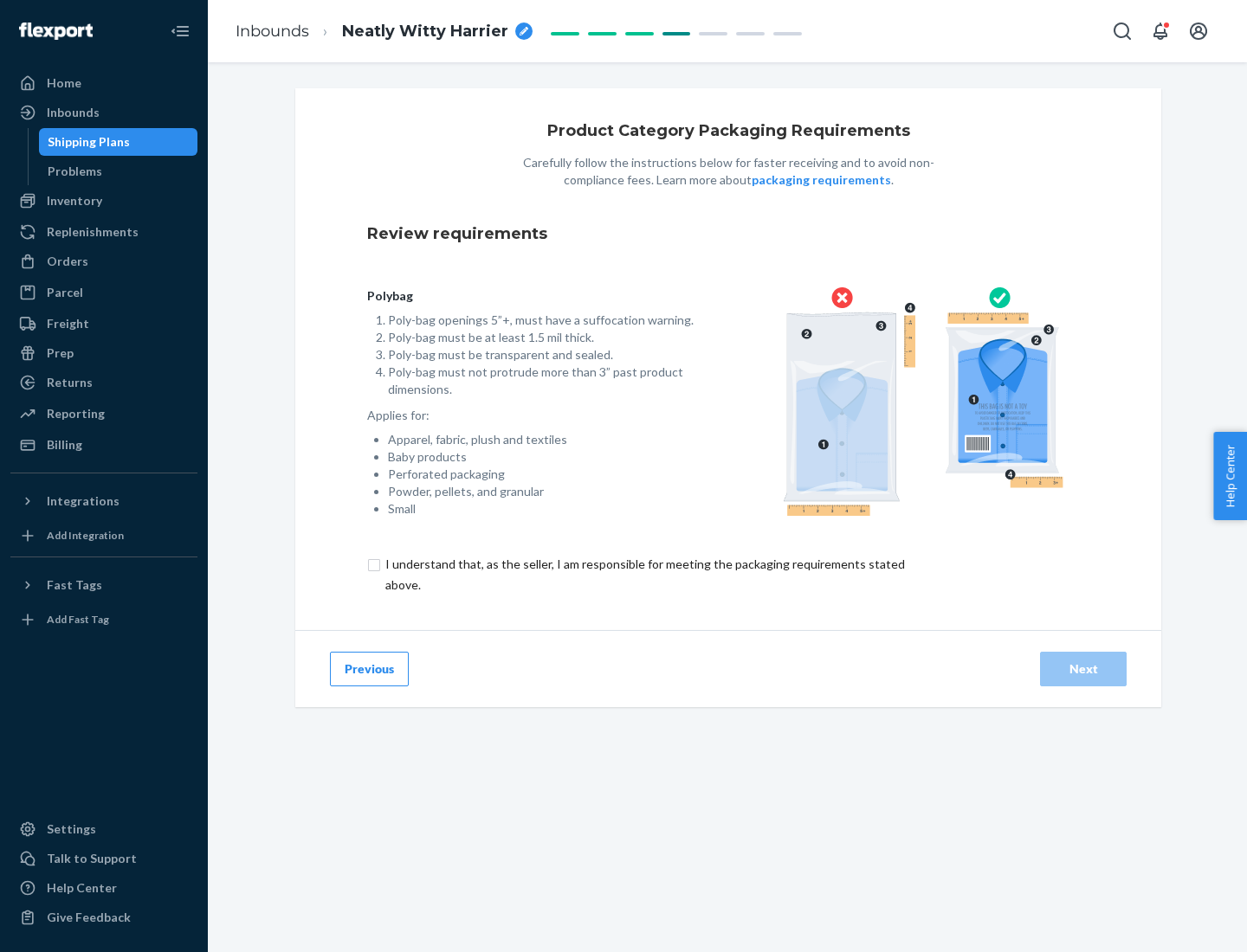
click at [643, 574] on input "checkbox" at bounding box center [655, 575] width 576 height 41
checkbox input "true"
click at [1083, 668] on div "Next" at bounding box center [1083, 669] width 57 height 17
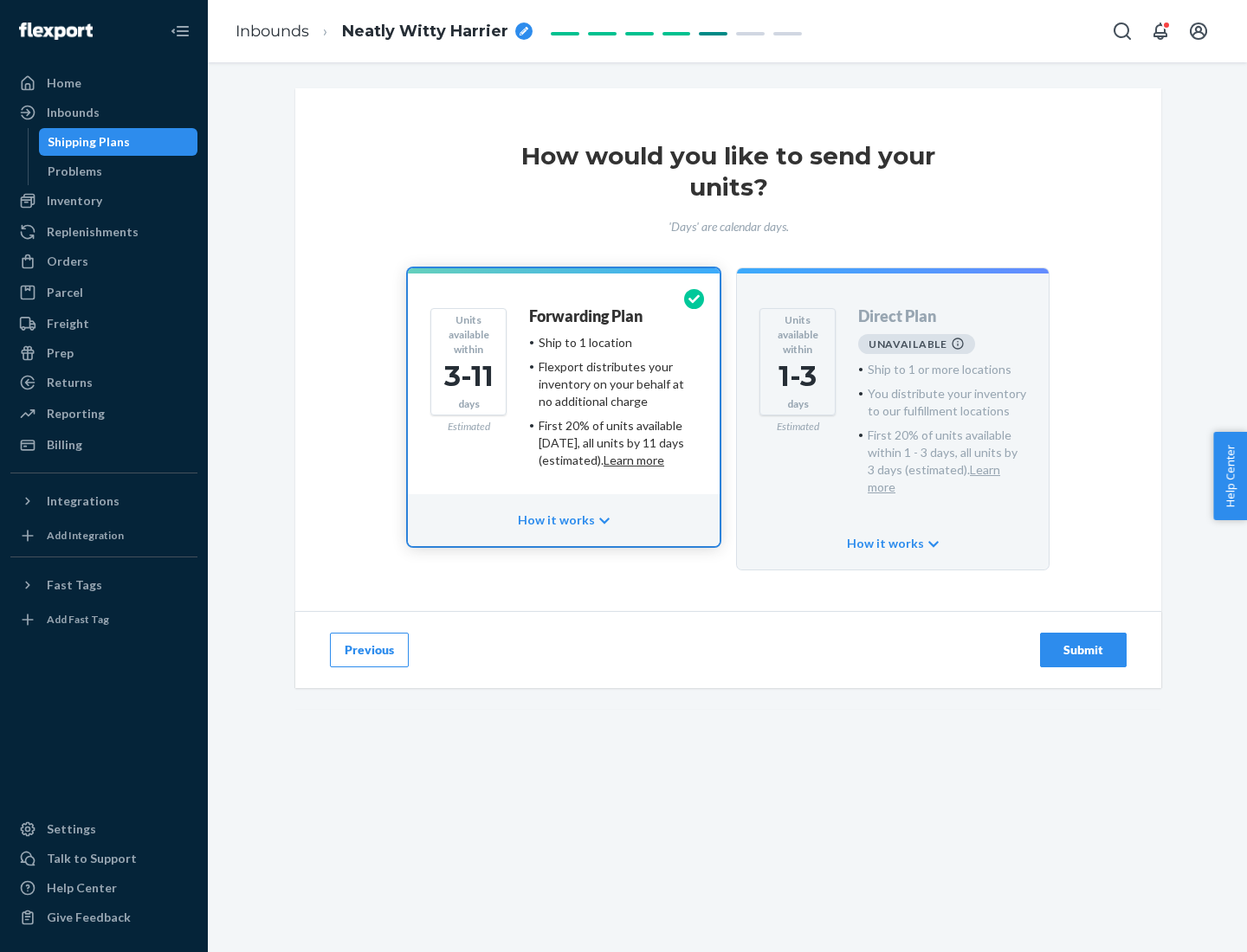
click at [587, 316] on h4 "Forwarding Plan" at bounding box center [586, 316] width 114 height 17
click at [1083, 641] on div "Submit" at bounding box center [1083, 649] width 57 height 17
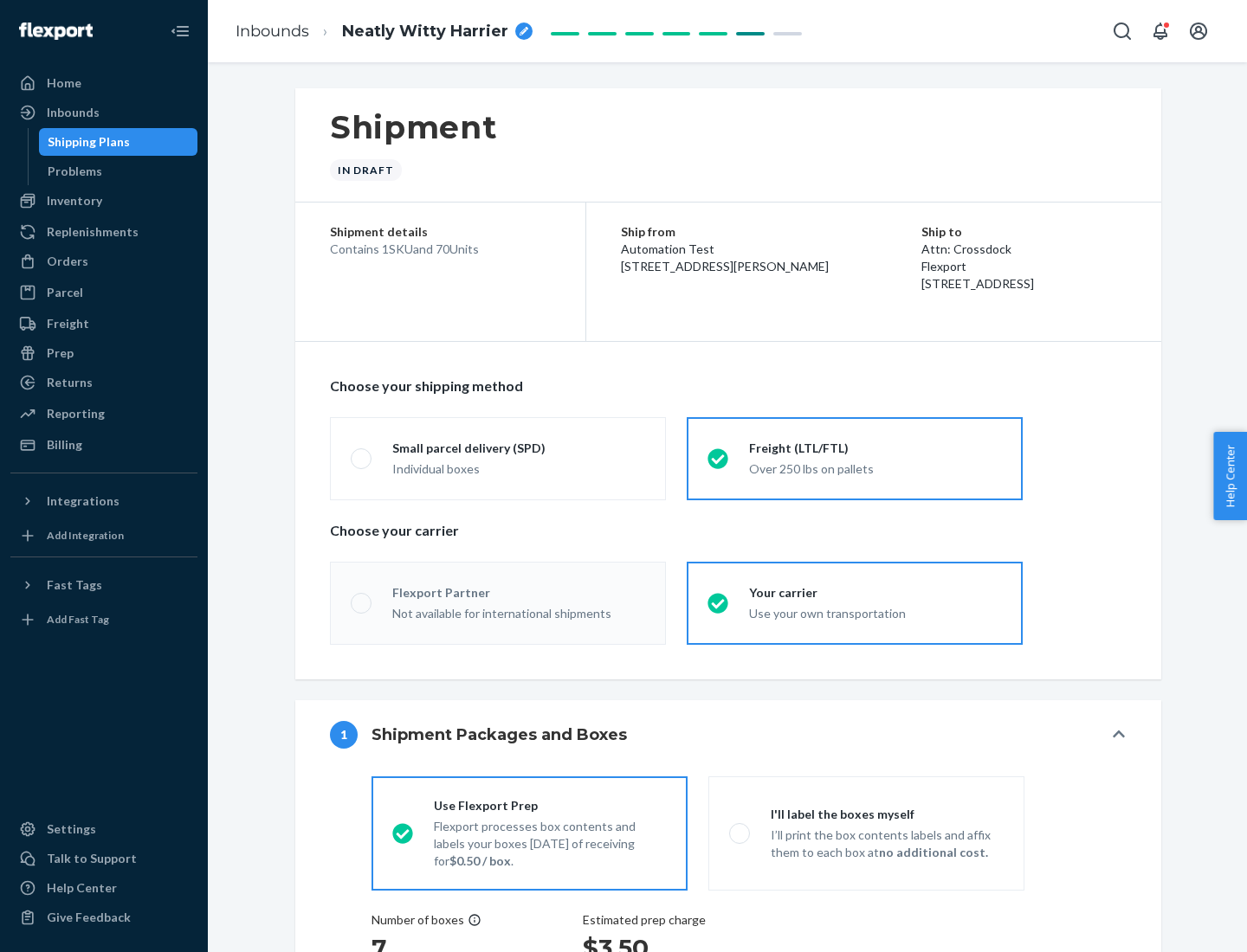
radio input "true"
radio input "false"
radio input "true"
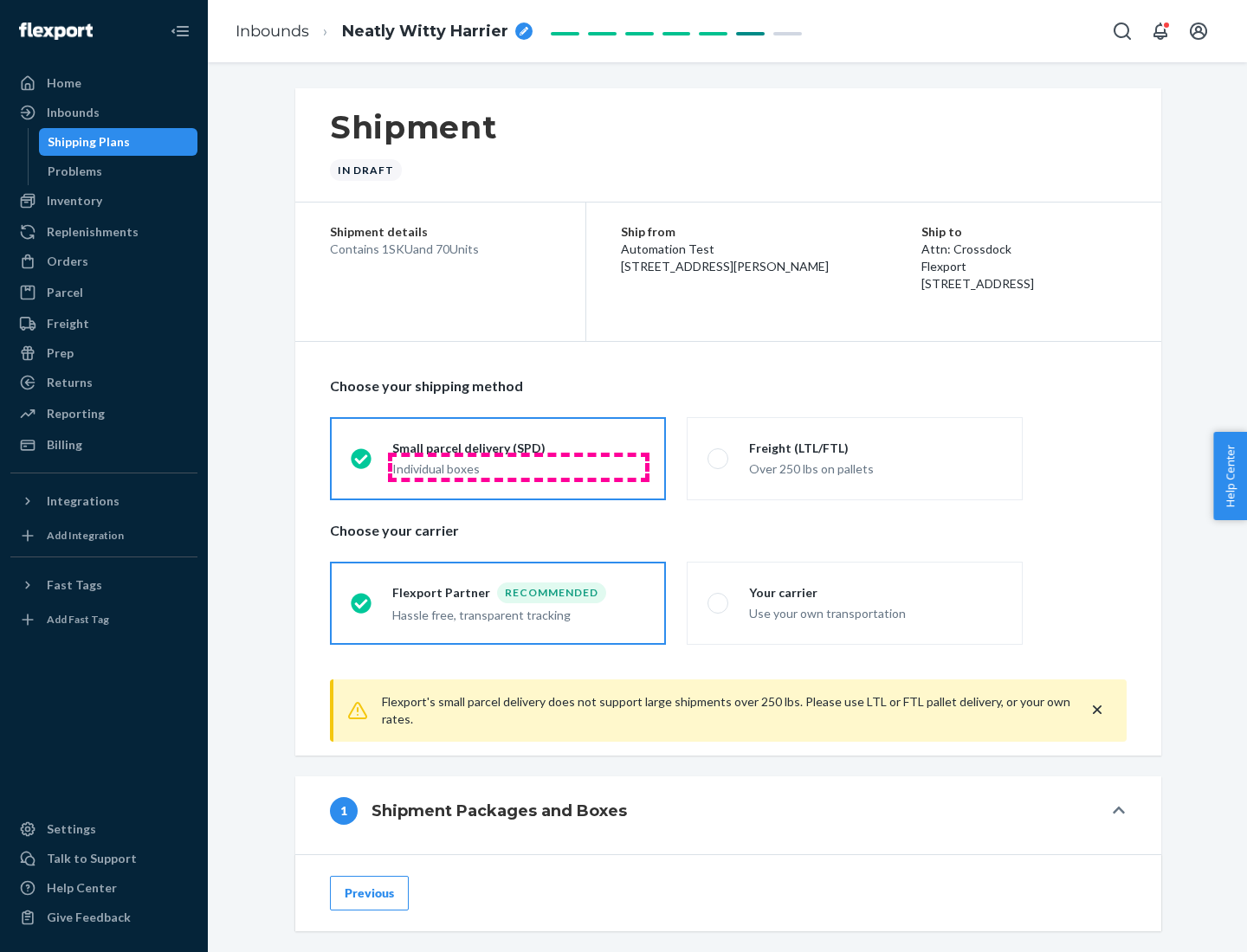
click at [519, 467] on div "Individual boxes" at bounding box center [519, 468] width 253 height 17
click at [362, 464] on input "Small parcel delivery (SPD) Individual boxes" at bounding box center [357, 459] width 12 height 12
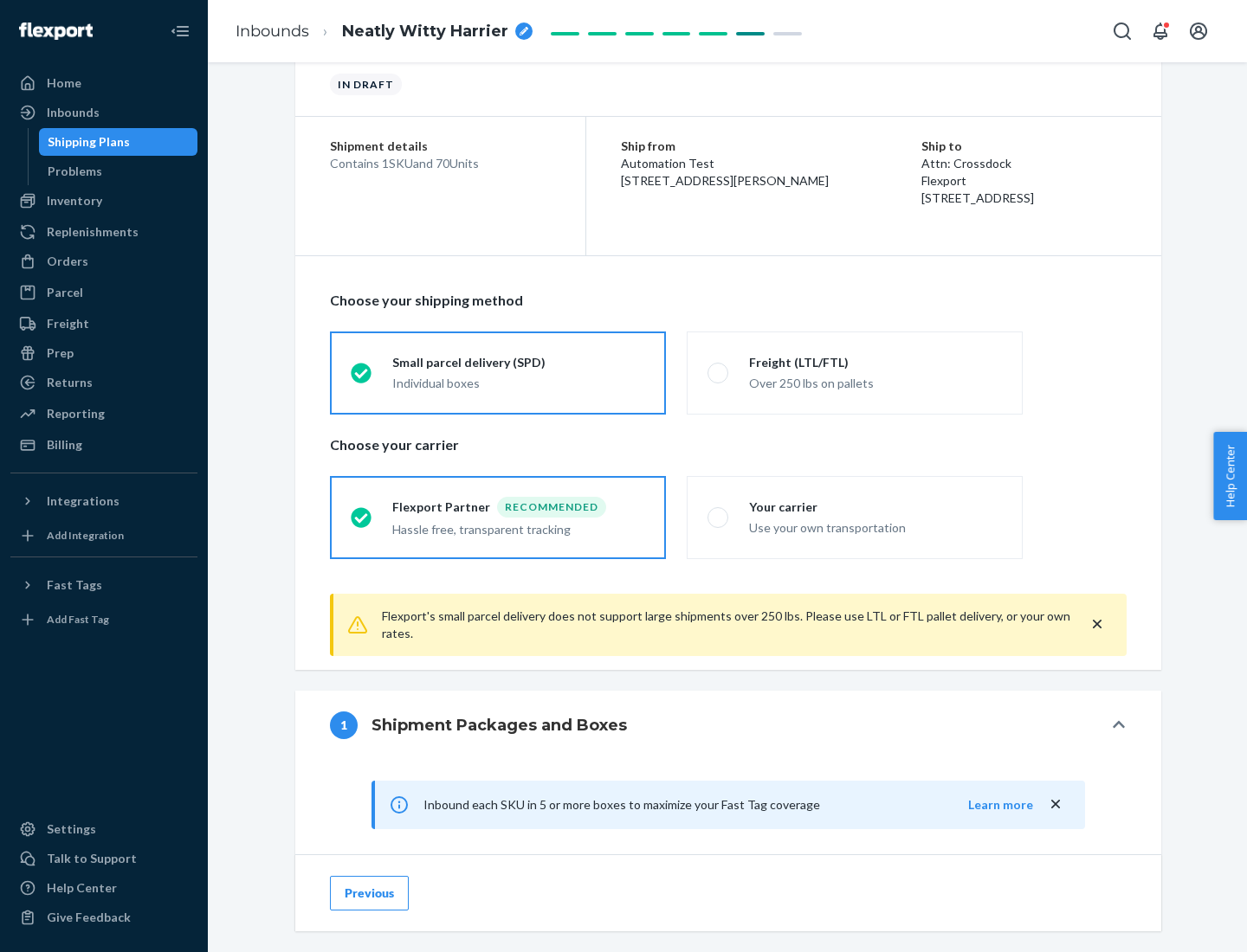
click at [875, 507] on div "Your carrier" at bounding box center [875, 507] width 253 height 17
click at [718, 511] on input "Your carrier Use your own transportation" at bounding box center [713, 517] width 12 height 12
radio input "true"
radio input "false"
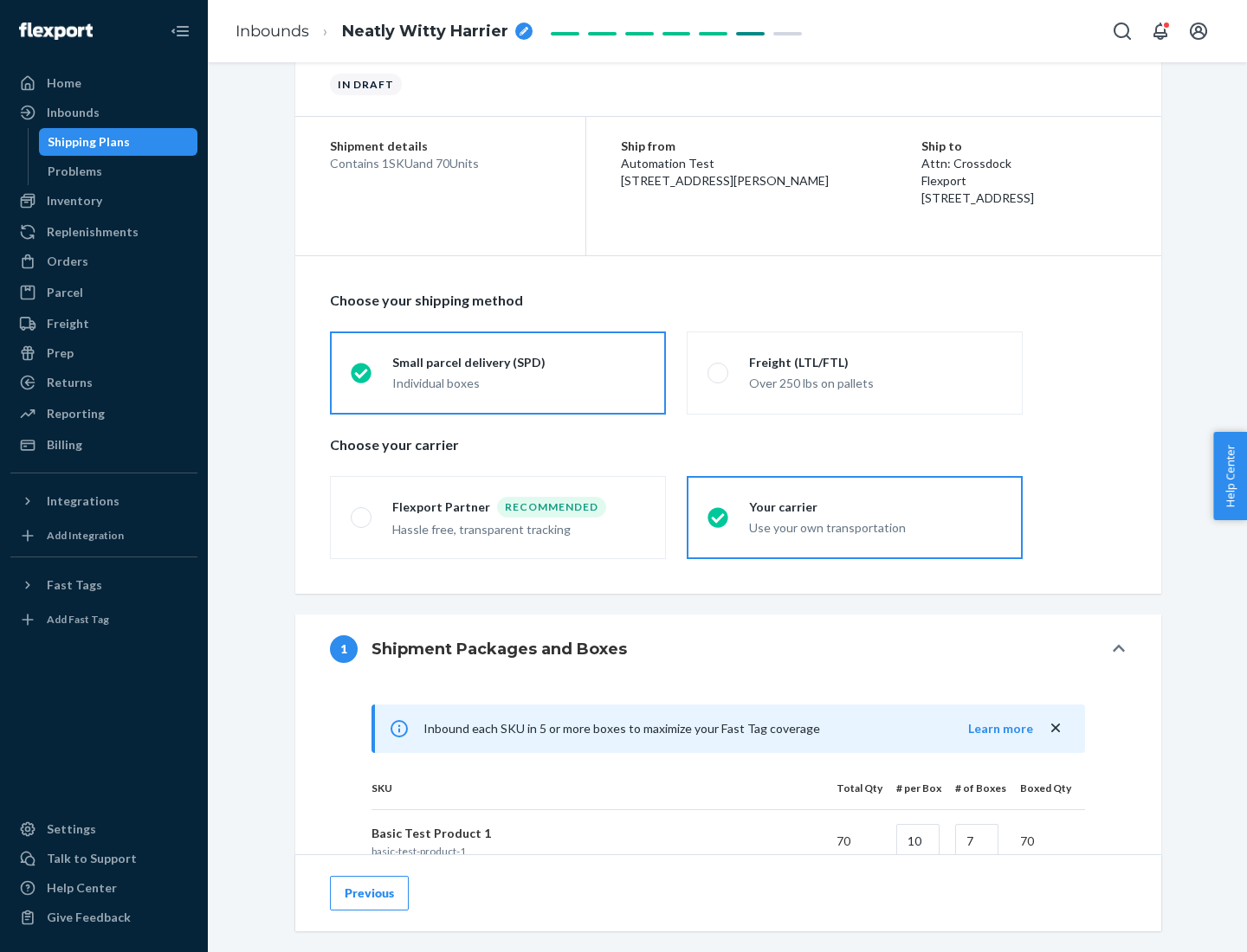
scroll to position [420, 0]
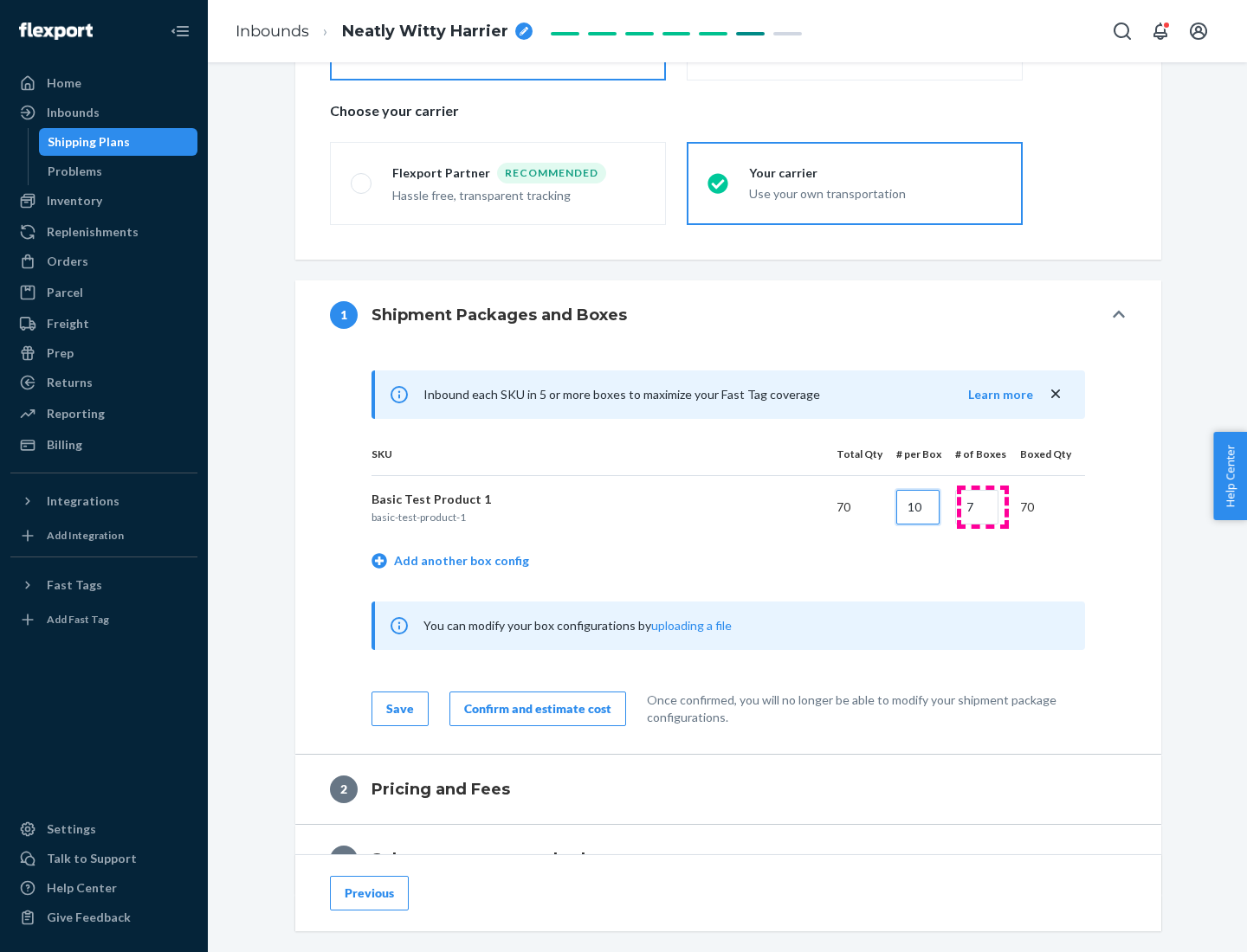
type input "10"
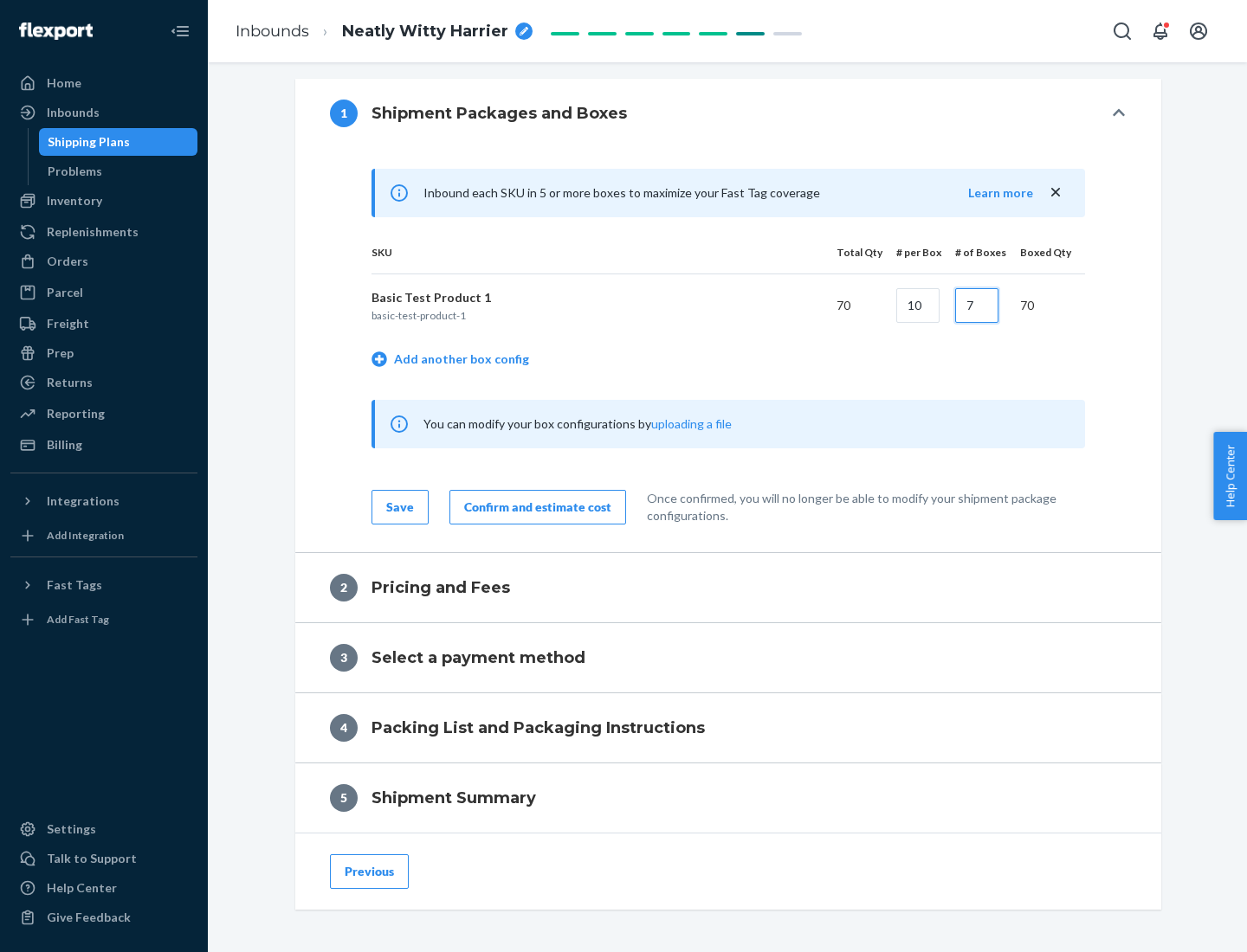
type input "7"
click at [534, 507] on div "Confirm and estimate cost" at bounding box center [538, 507] width 147 height 17
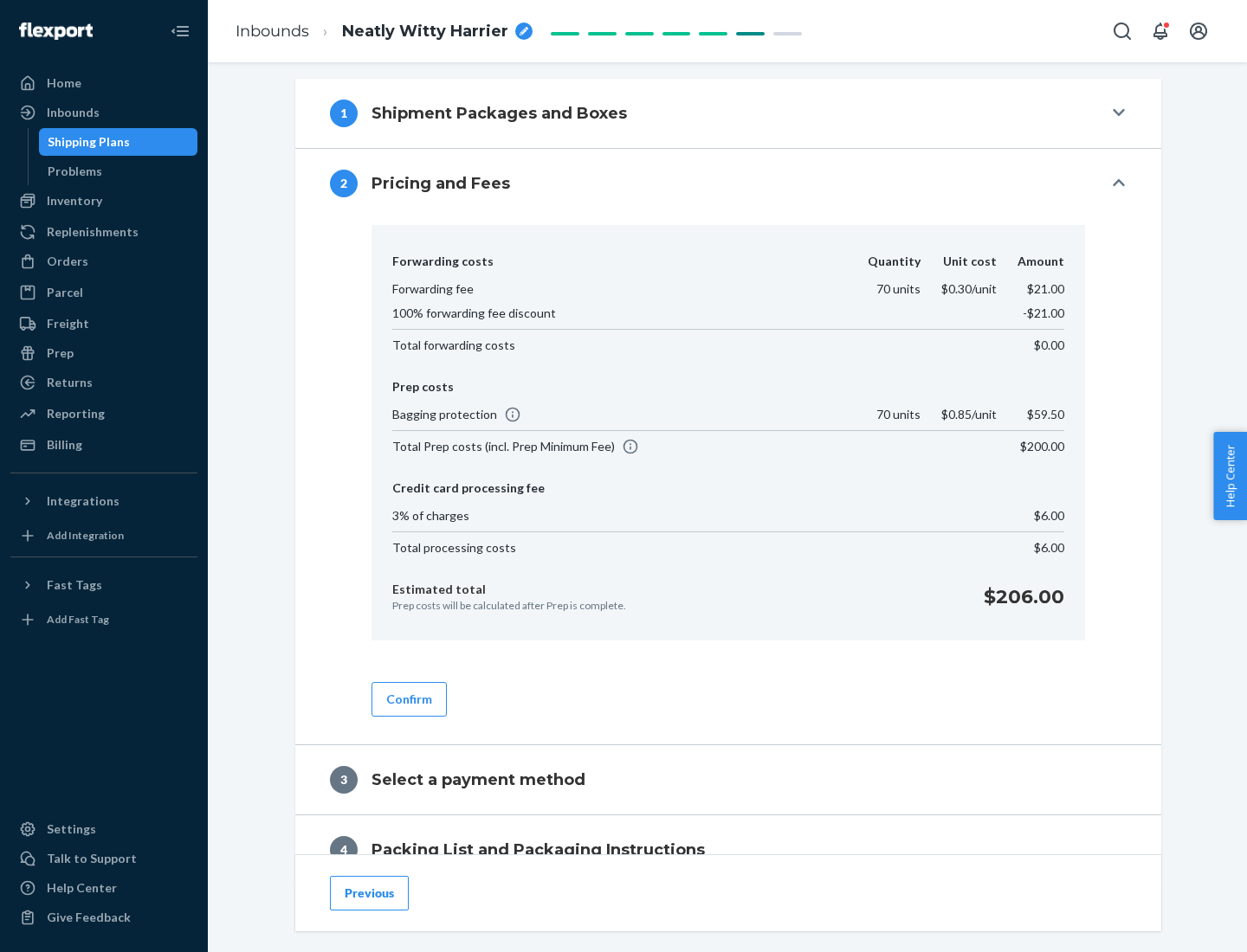
scroll to position [704, 0]
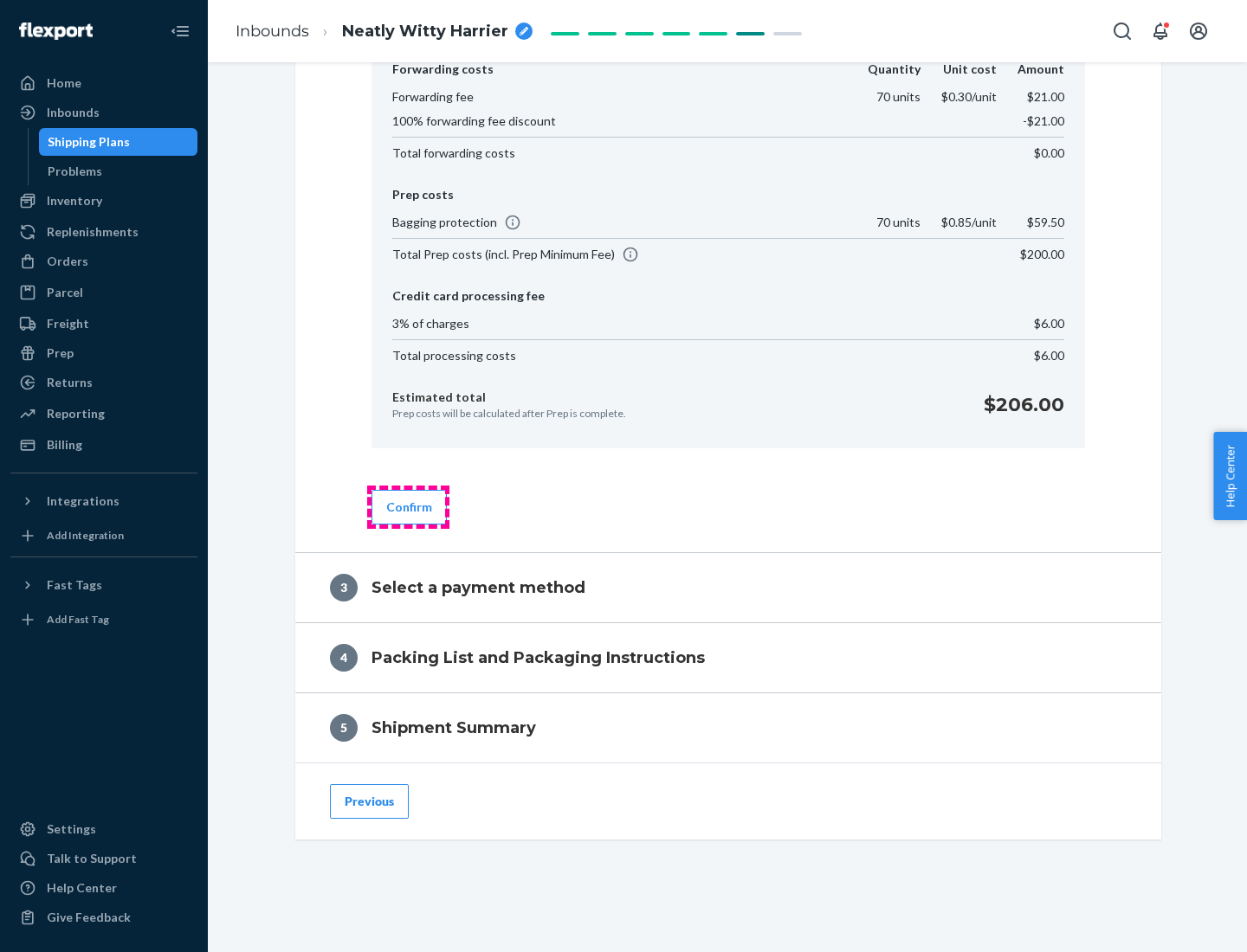
click at [408, 507] on button "Confirm" at bounding box center [409, 507] width 75 height 35
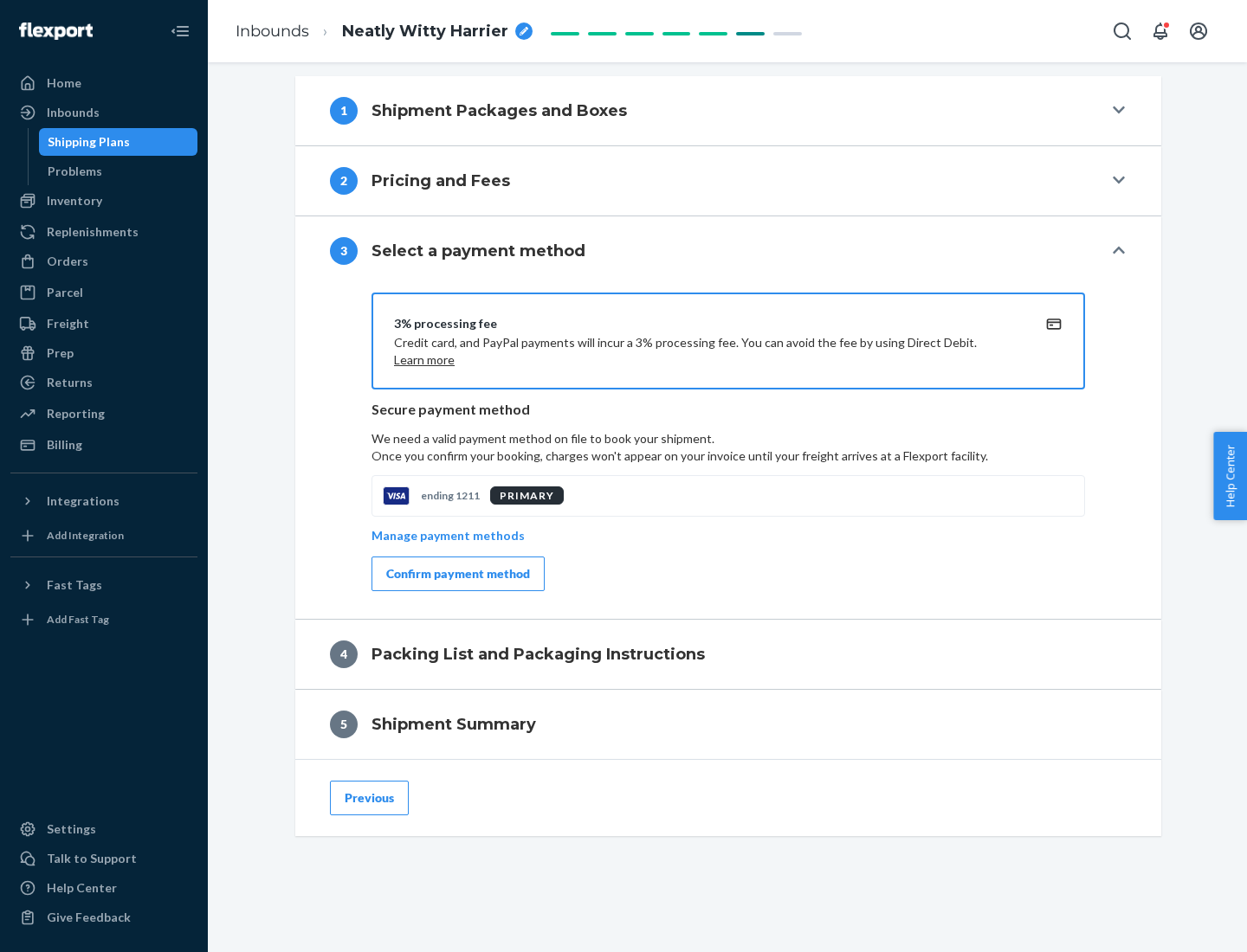
scroll to position [624, 0]
click at [456, 574] on div "Confirm payment method" at bounding box center [458, 573] width 143 height 17
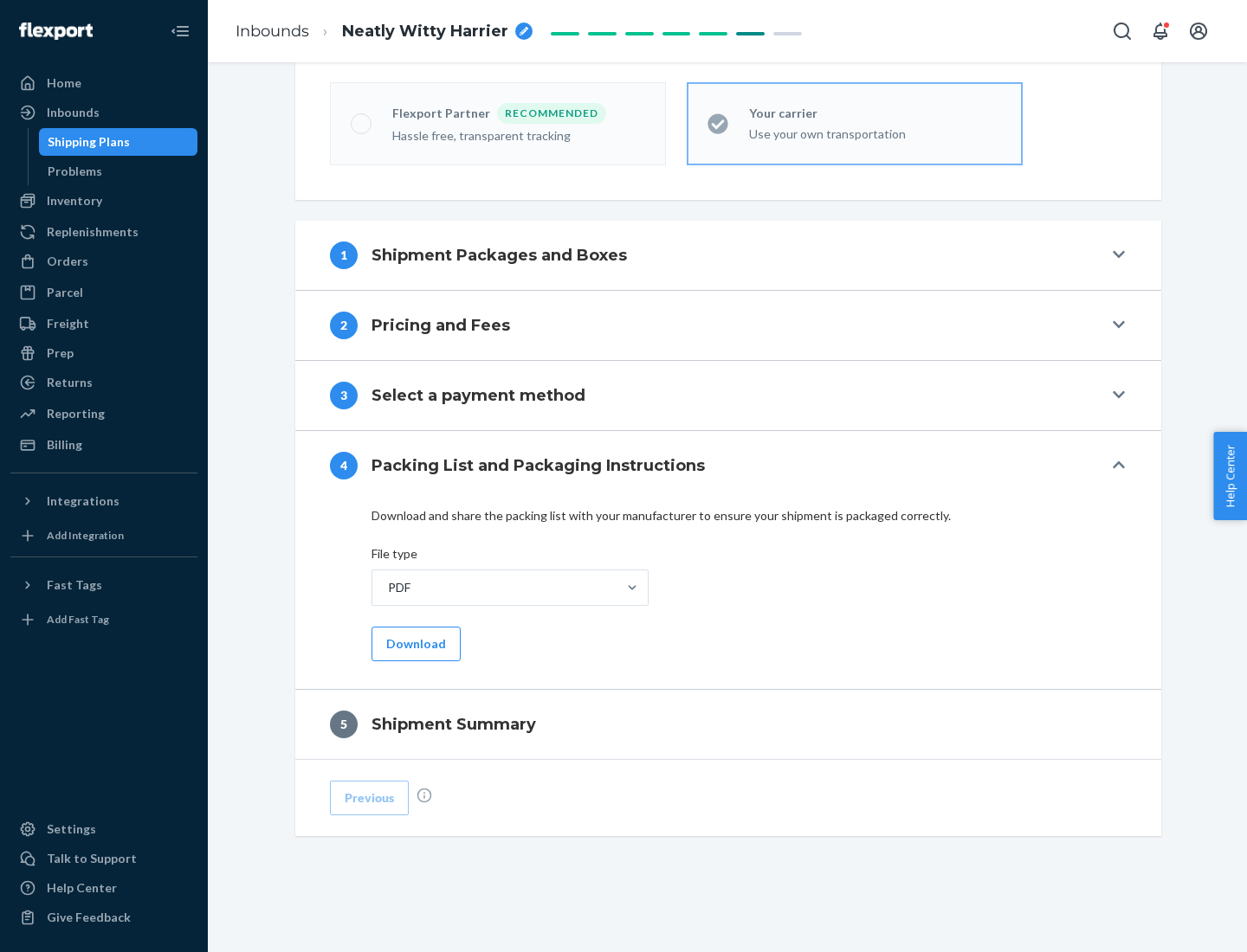
scroll to position [480, 0]
click at [414, 643] on button "Download" at bounding box center [417, 644] width 90 height 35
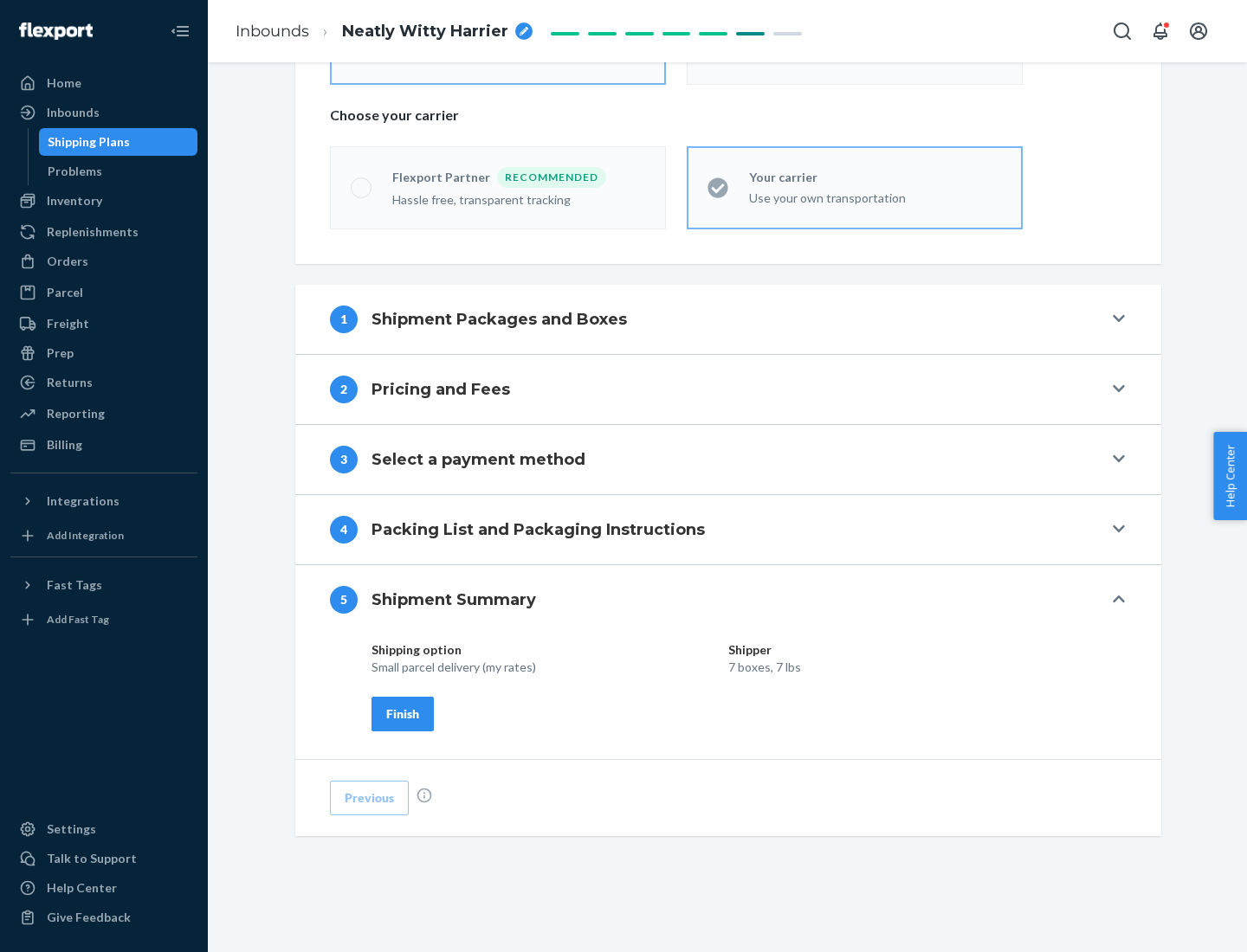
scroll to position [416, 0]
